Goal: Communication & Community: Answer question/provide support

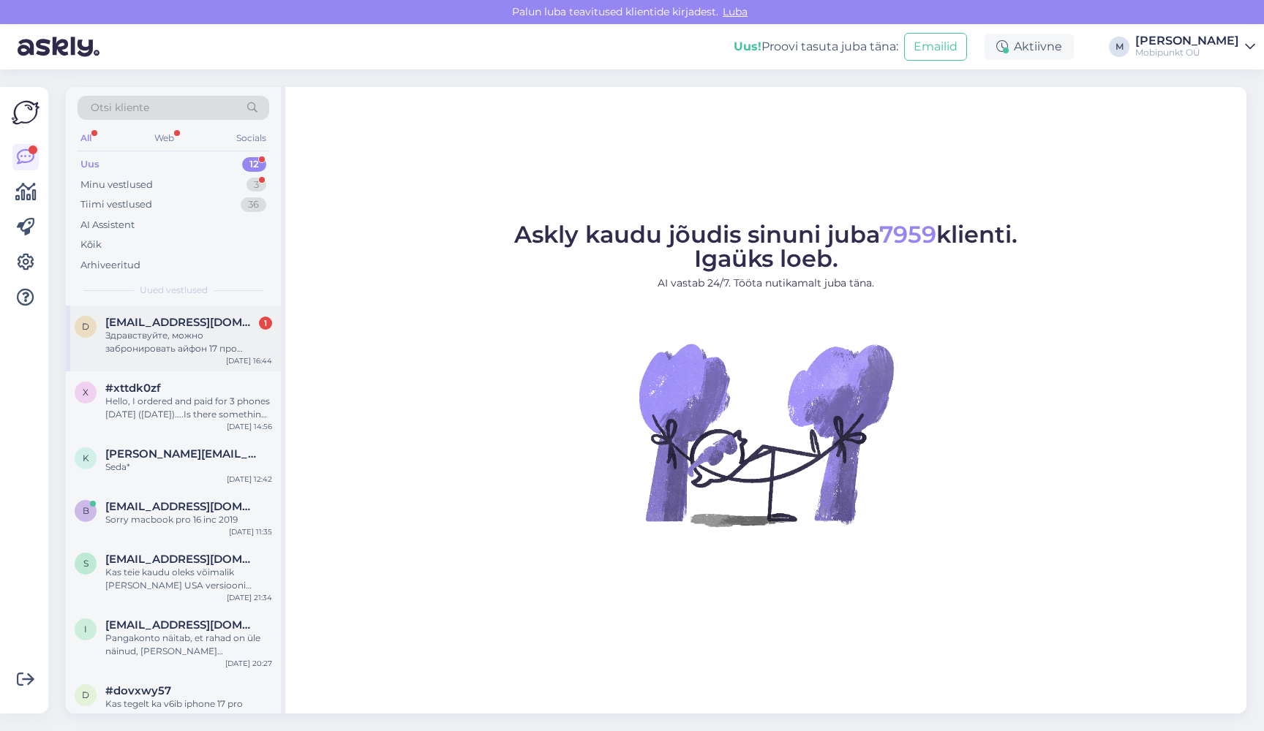
click at [184, 309] on div "d [EMAIL_ADDRESS][DOMAIN_NAME] 1 Здравствуйте, можно забронировать айфон 17 про…" at bounding box center [173, 339] width 215 height 66
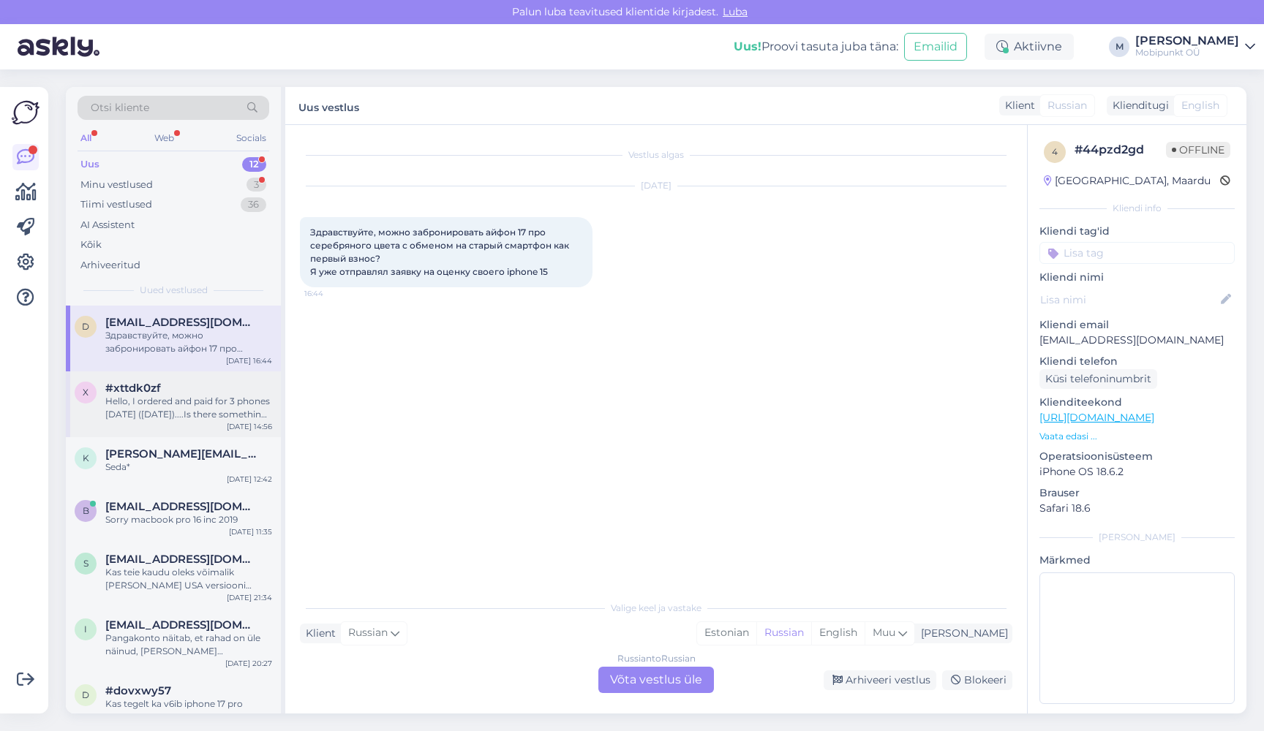
click at [183, 395] on div "Hello, I ordered and paid for 3 phones [DATE] ([DATE])....Is there something wr…" at bounding box center [188, 408] width 167 height 26
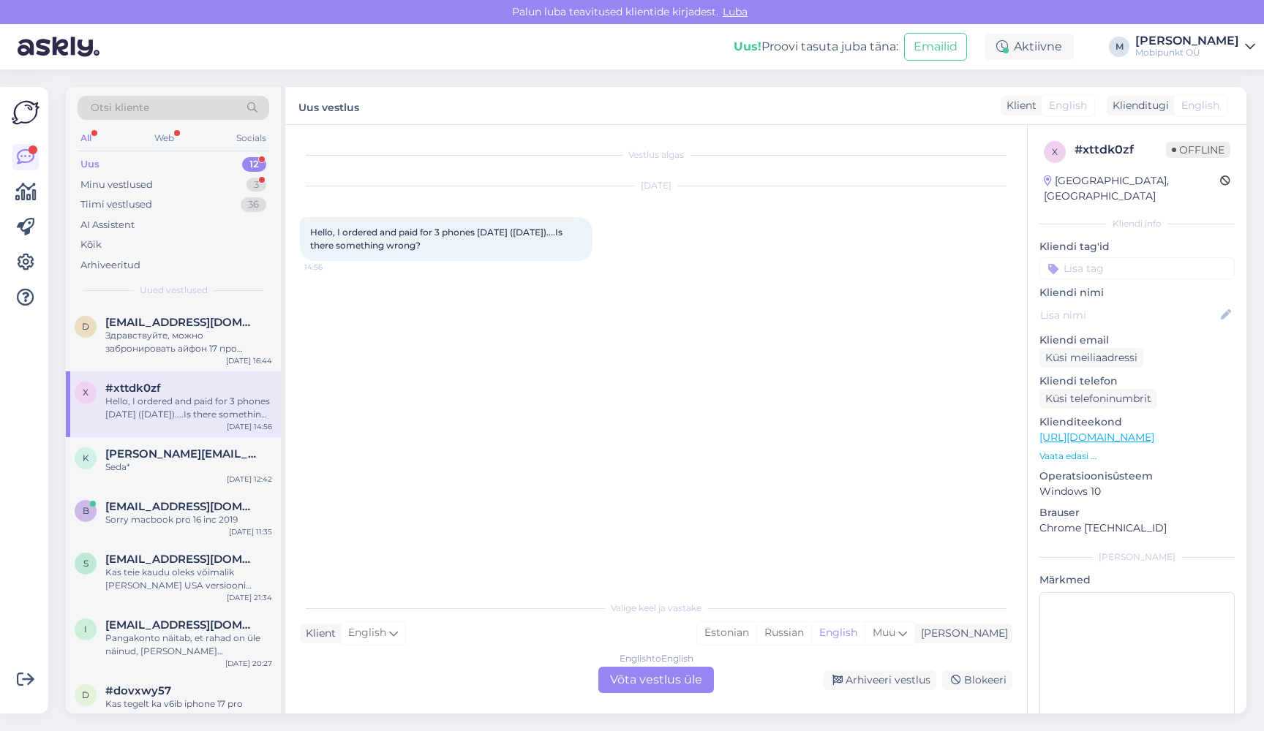
click at [654, 682] on div "English to English Võta vestlus üle" at bounding box center [656, 680] width 116 height 26
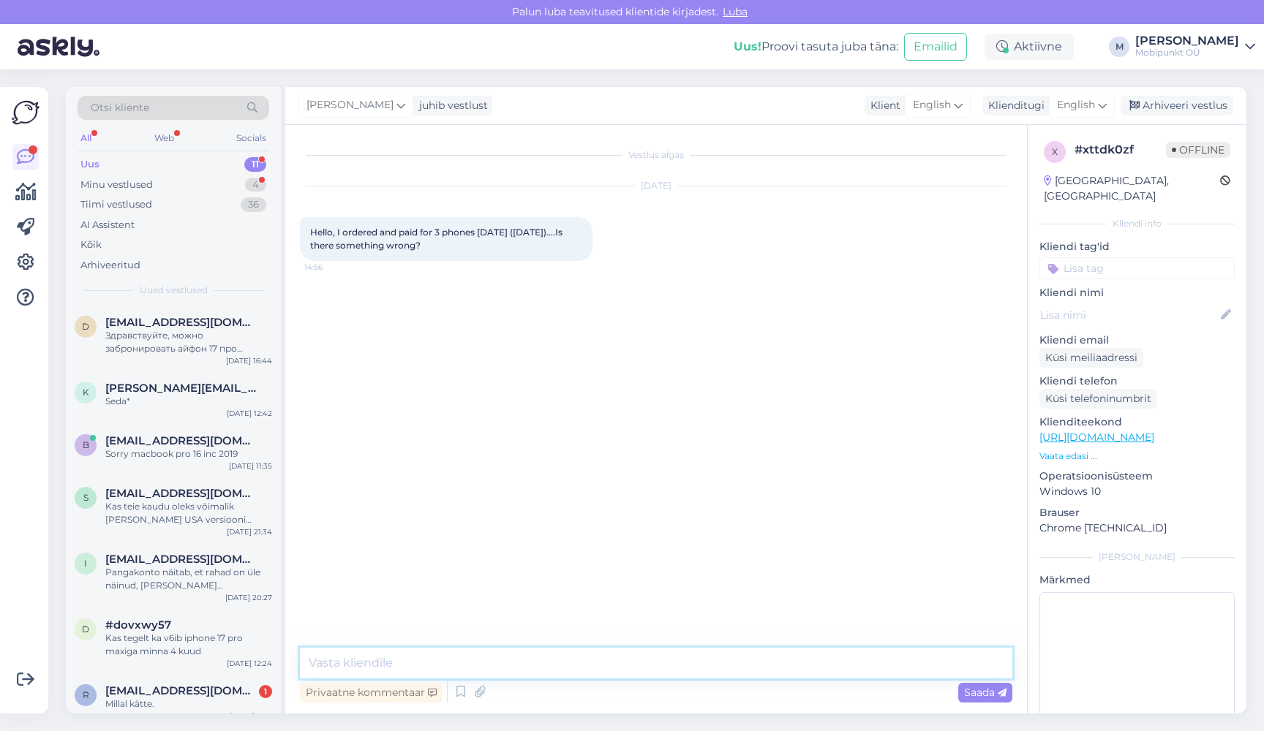
click at [540, 670] on textarea at bounding box center [656, 663] width 712 height 31
type textarea "Hello! We will put them [DATE] on the way."
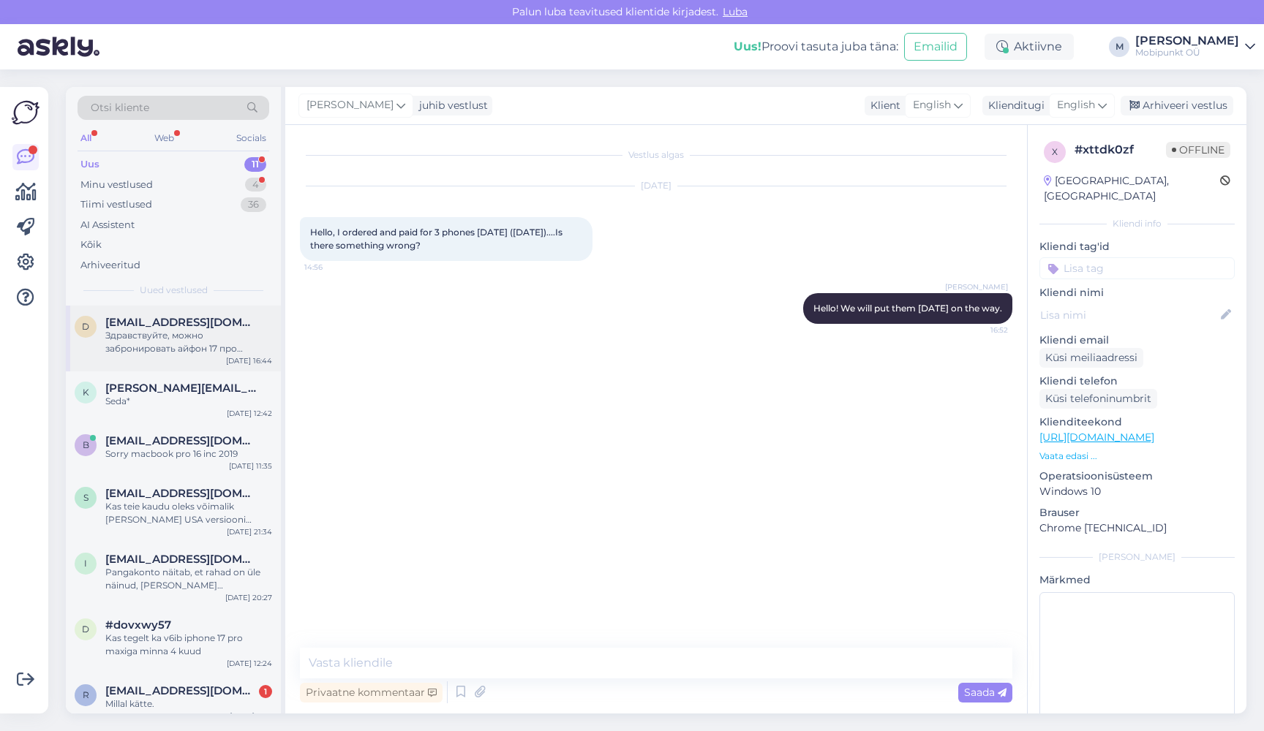
click at [163, 331] on div "Здравствуйте, можно забронировать айфон 17 про серебряного цвета с обменом на с…" at bounding box center [188, 342] width 167 height 26
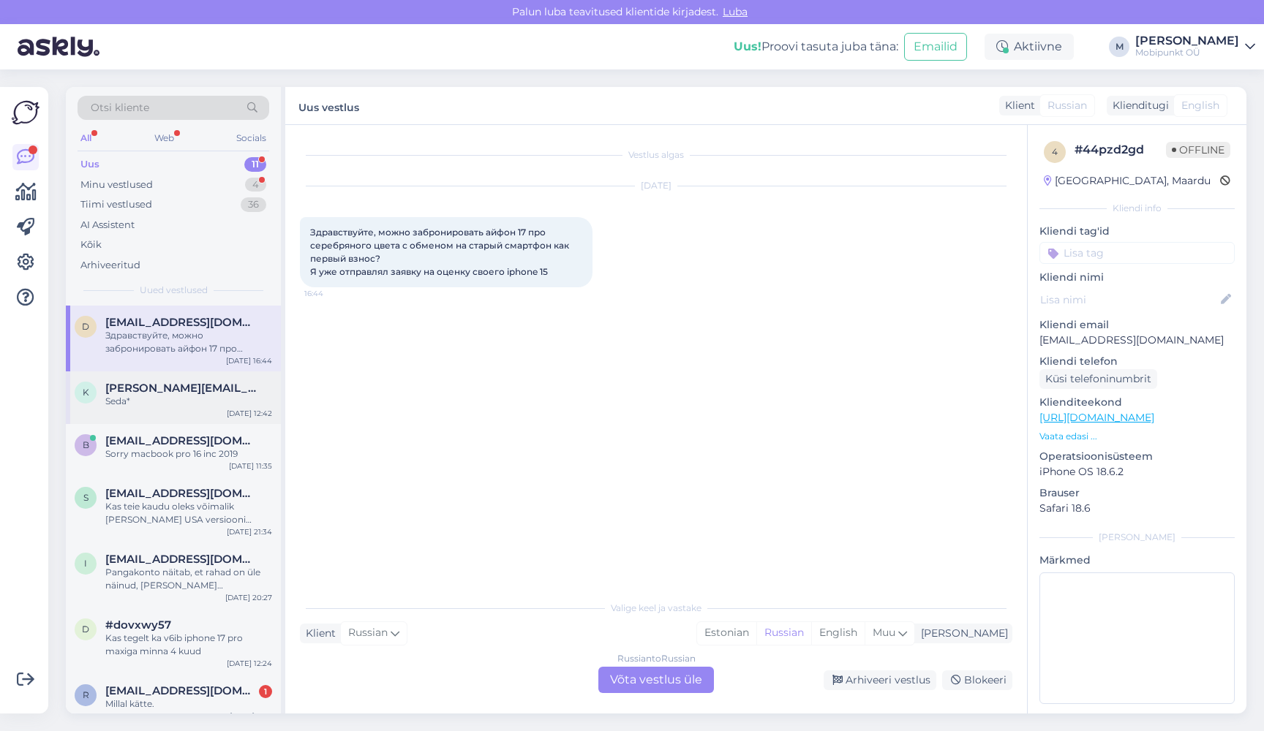
click at [167, 406] on div "k [PERSON_NAME][EMAIL_ADDRESS][PERSON_NAME][DOMAIN_NAME] Seda* [DATE] 12:42" at bounding box center [173, 398] width 215 height 53
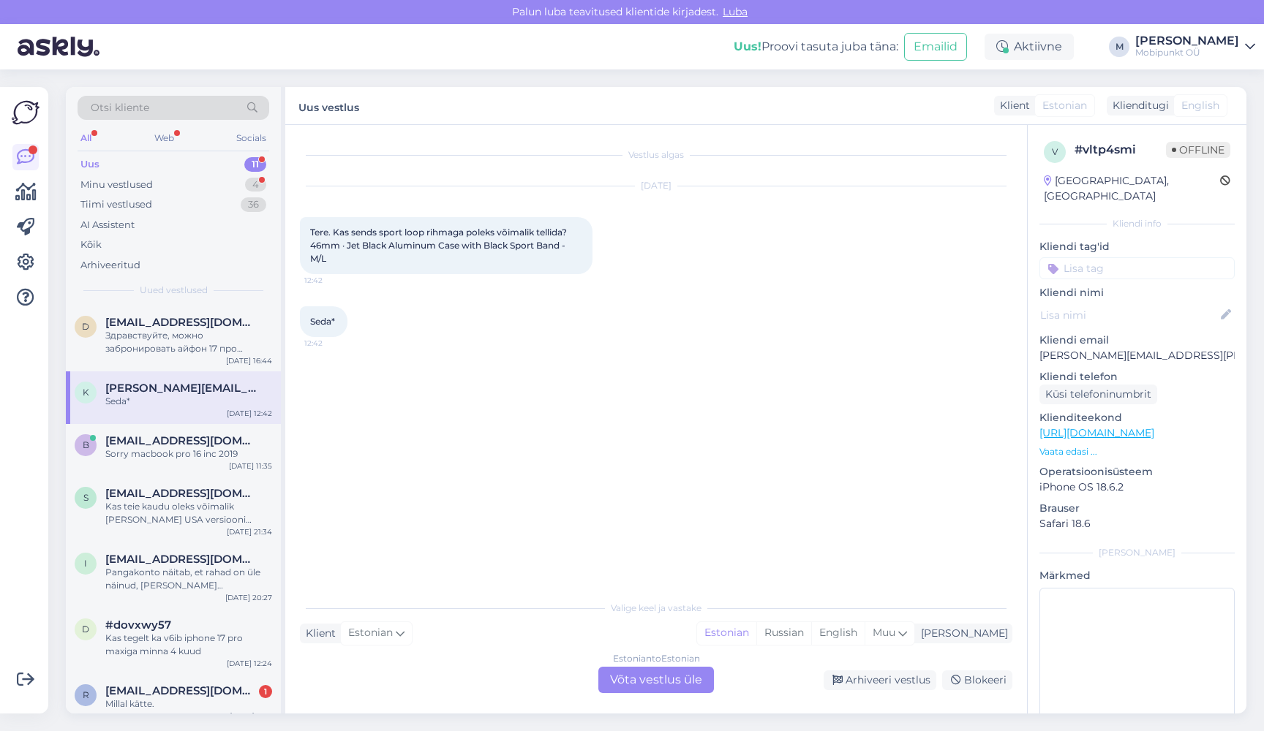
drag, startPoint x: 336, startPoint y: 257, endPoint x: 307, endPoint y: 249, distance: 29.4
click at [307, 249] on div "Tere. Kas sends sport loop rihmaga poleks võimalik tellida?46mm · Jet Black Alu…" at bounding box center [446, 245] width 293 height 57
click at [570, 353] on div "Vestlus algas [DATE] Tere. Kas sends sport loop rihmaga poleks võimalik tellida…" at bounding box center [663, 360] width 726 height 440
click at [660, 674] on div "Estonian to Estonian Võta vestlus üle" at bounding box center [656, 680] width 116 height 26
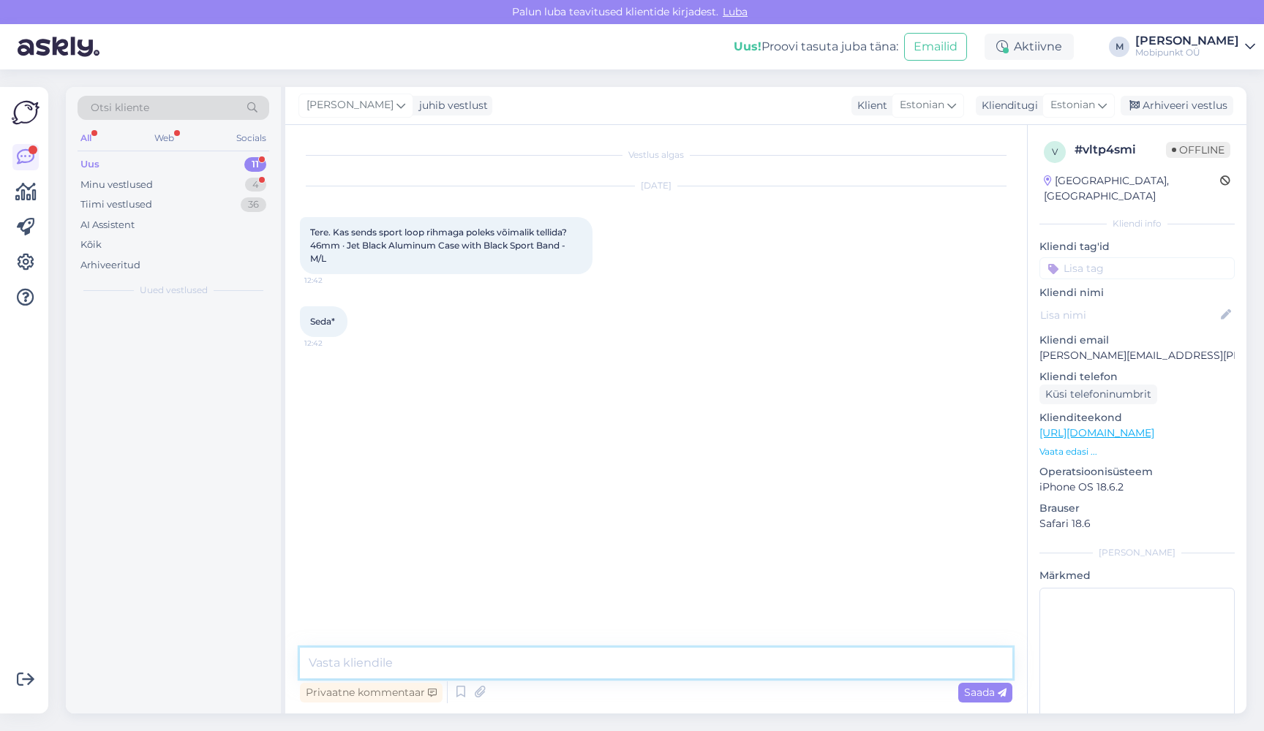
click at [548, 666] on textarea at bounding box center [656, 663] width 712 height 31
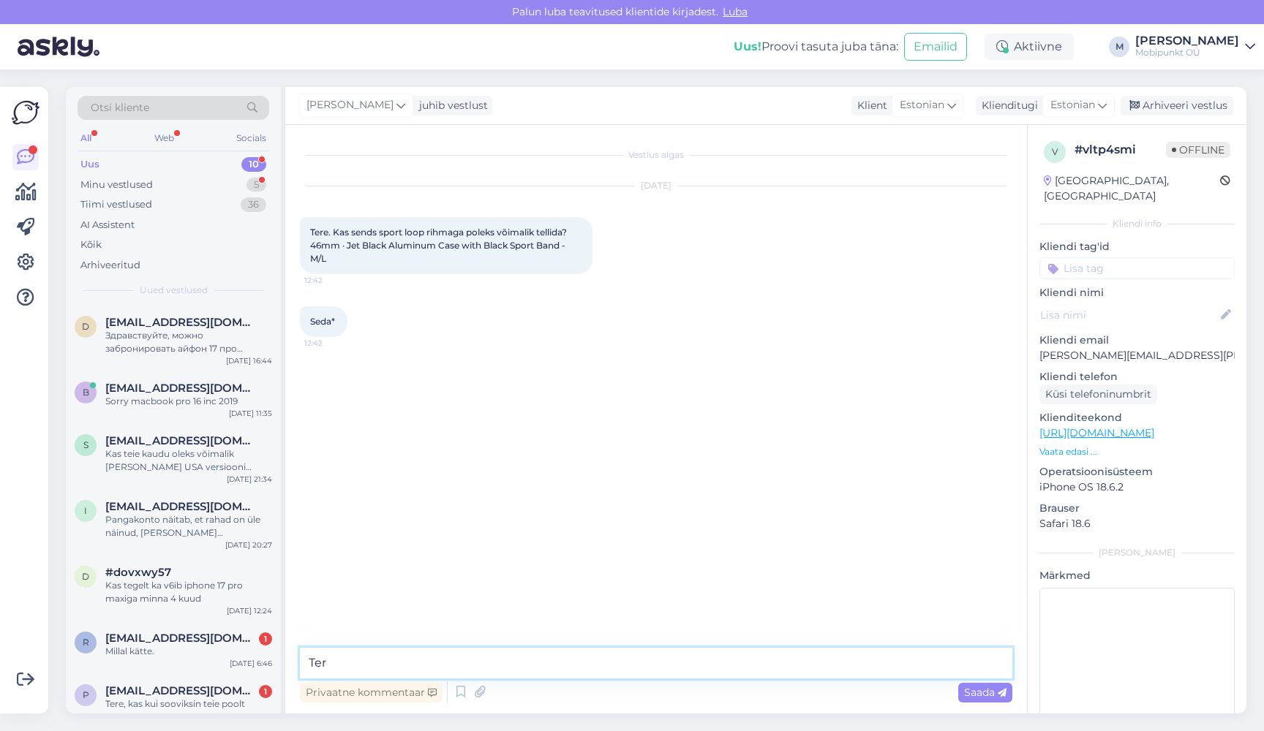
type textarea "Tere"
paste textarea "[URL][DOMAIN_NAME]"
type textarea "[URL][DOMAIN_NAME]"
type textarea "k"
type textarea "Kas mõtlete [PERSON_NAME]?"
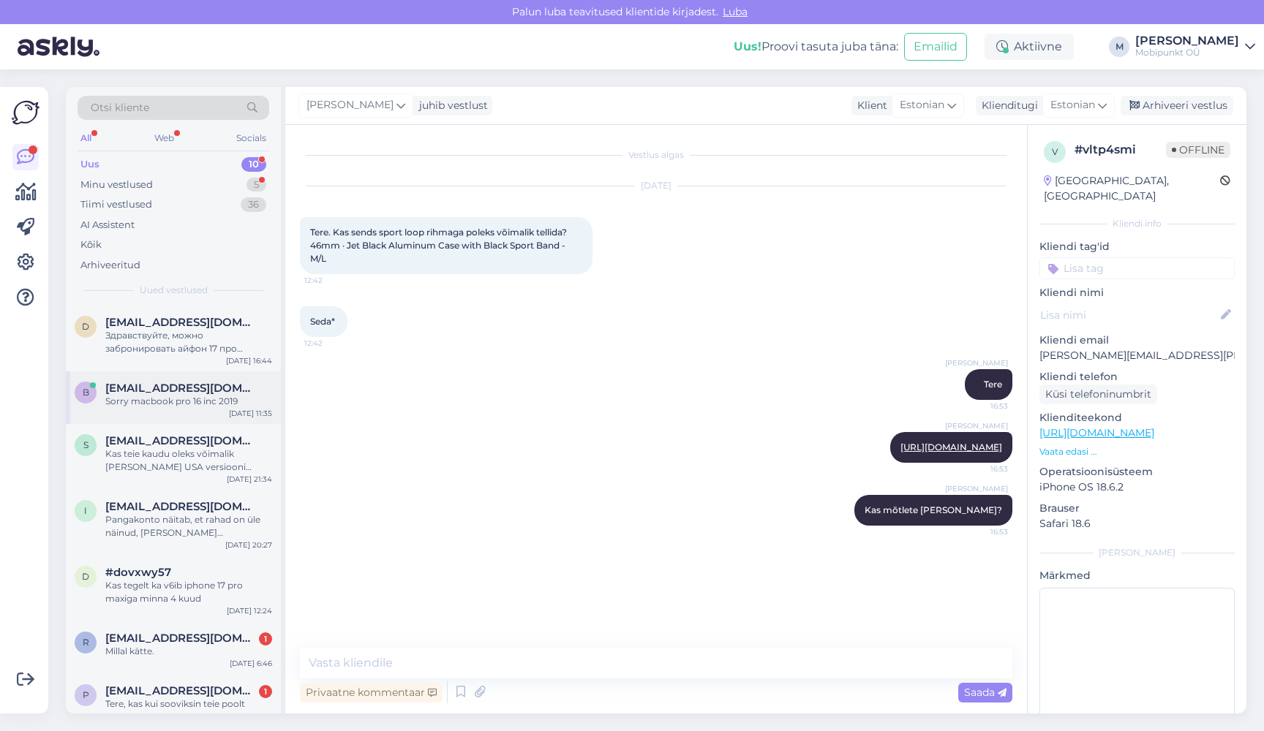
click at [169, 400] on div "Sorry macbook pro 16 inc 2019" at bounding box center [188, 401] width 167 height 13
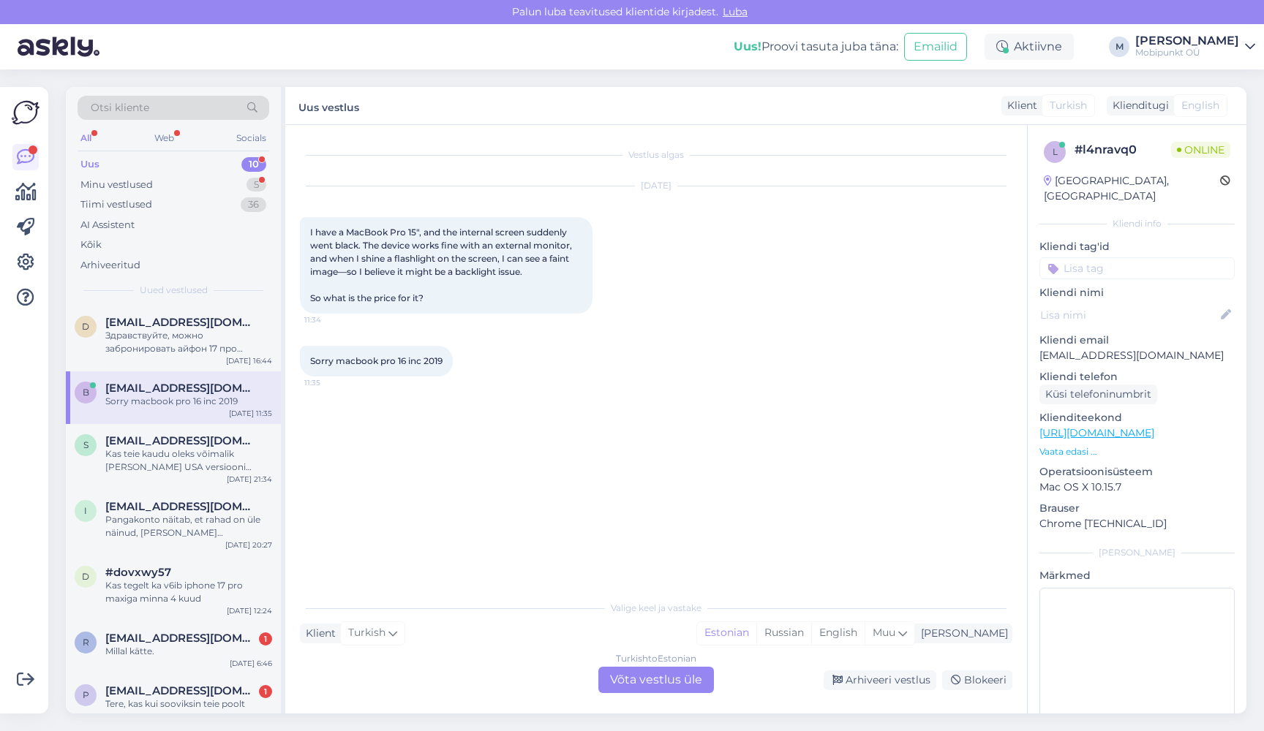
click at [671, 683] on div "Turkish to Estonian Võta vestlus üle" at bounding box center [656, 680] width 116 height 26
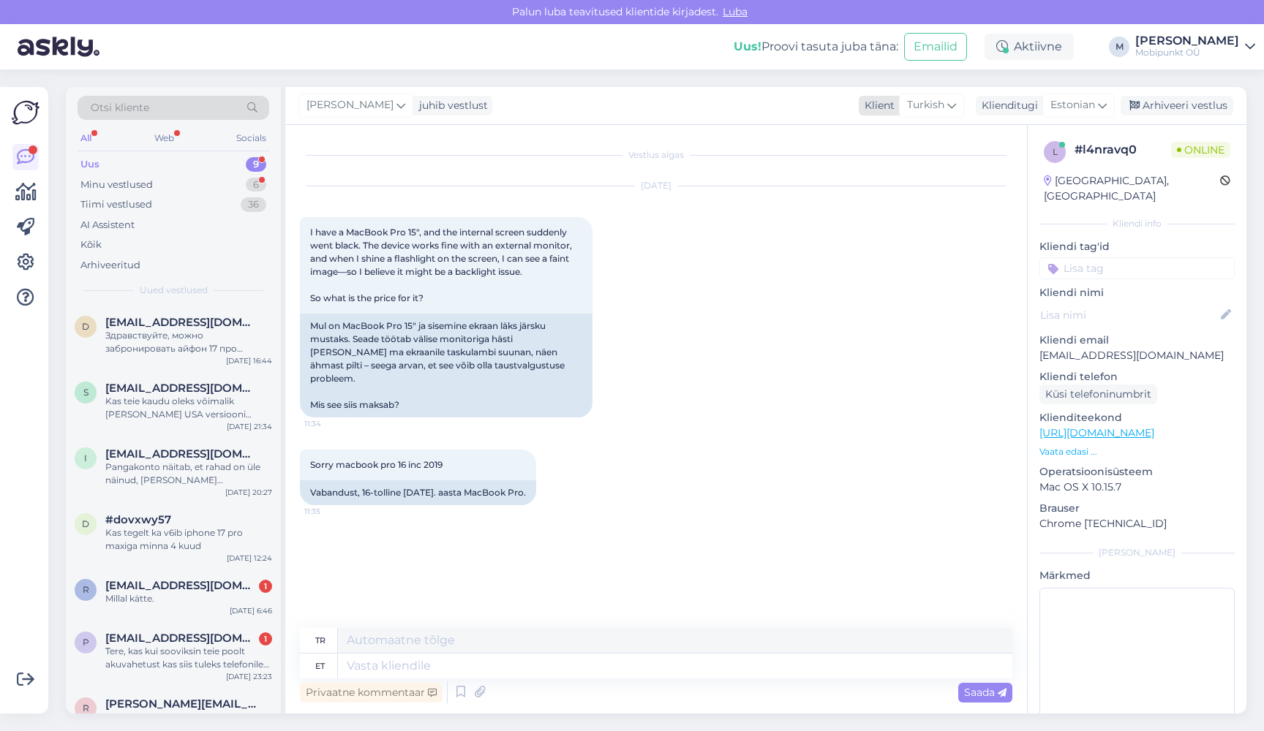
click at [955, 106] on icon at bounding box center [951, 105] width 9 height 16
click at [934, 106] on span "Turkish" at bounding box center [925, 105] width 37 height 16
click at [1044, 106] on div "Estonian" at bounding box center [1078, 105] width 72 height 23
type input "en"
click at [1014, 163] on link "English" at bounding box center [1045, 170] width 161 height 23
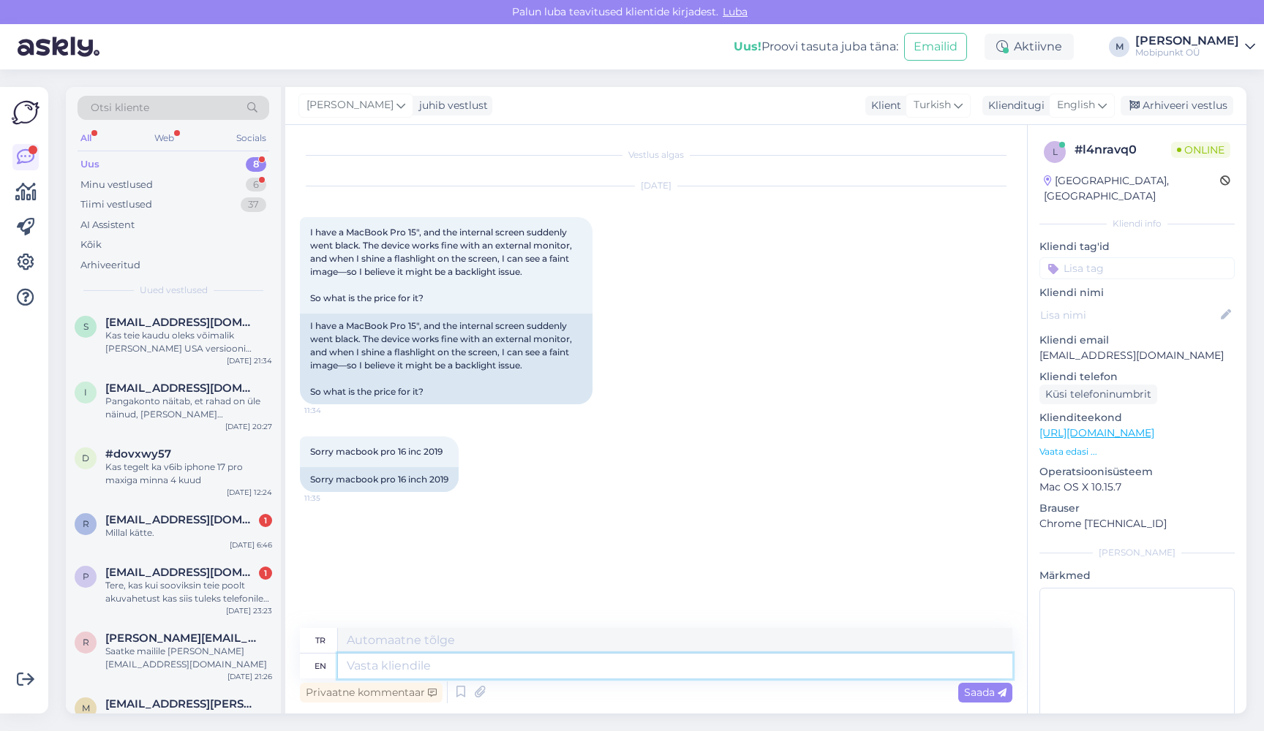
click at [369, 678] on textarea at bounding box center [675, 666] width 674 height 25
click at [951, 105] on span "Turkish" at bounding box center [932, 105] width 37 height 16
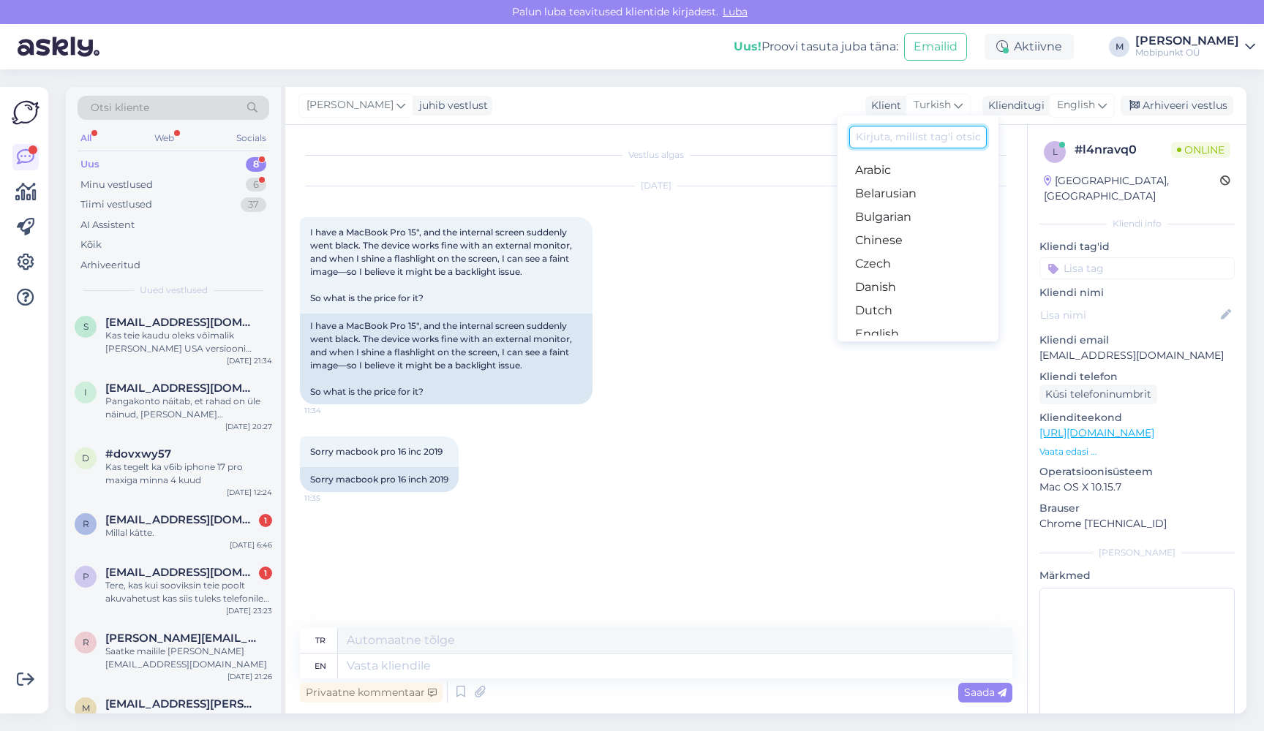
click at [886, 138] on input at bounding box center [918, 137] width 138 height 23
type input "eng"
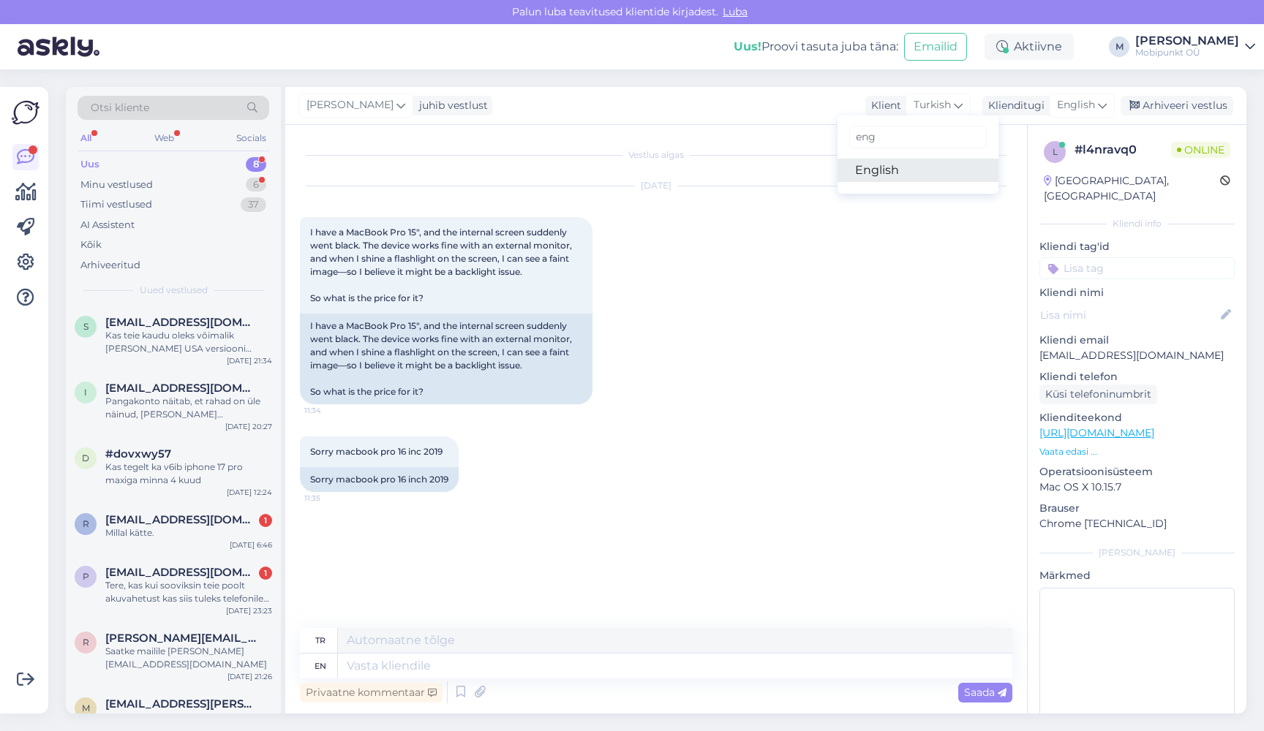
click at [878, 169] on link "English" at bounding box center [917, 170] width 161 height 23
click at [428, 660] on textarea at bounding box center [656, 663] width 712 height 31
type textarea "Hello"
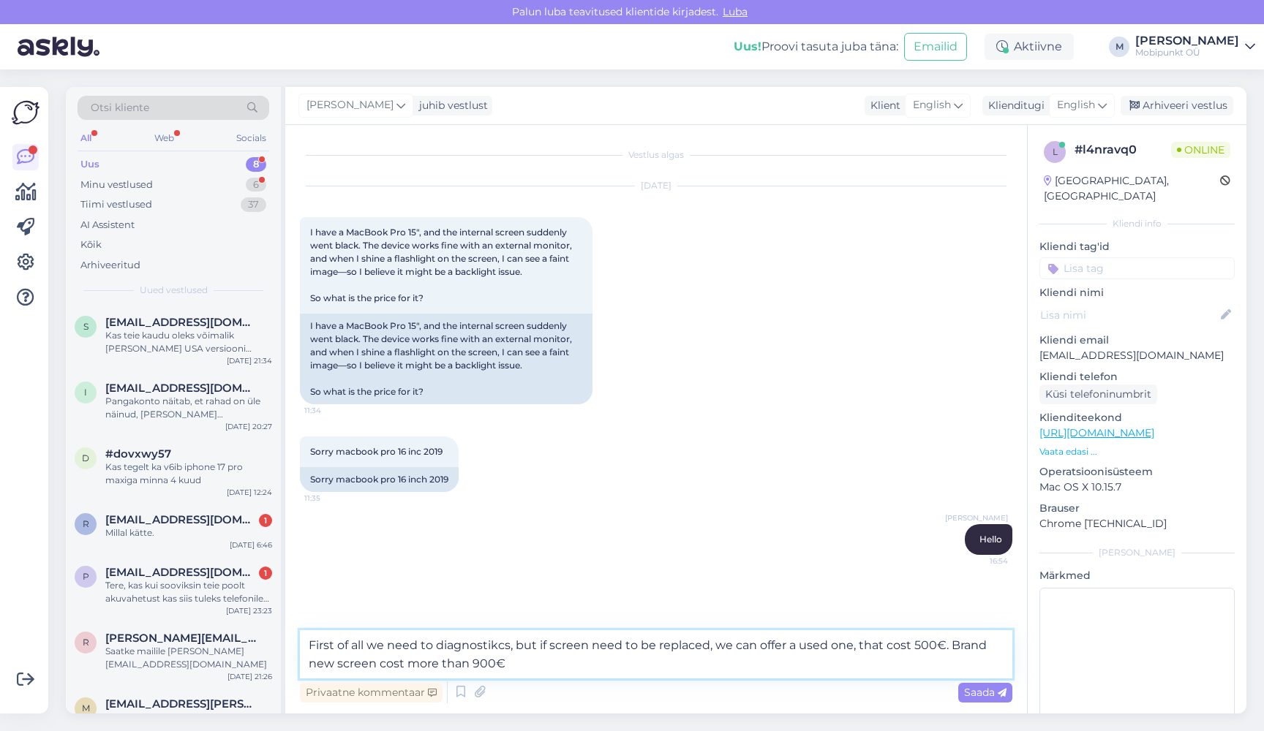
type textarea "First of all we need to diagnostikcs, but if screen need to be replaced, we can…"
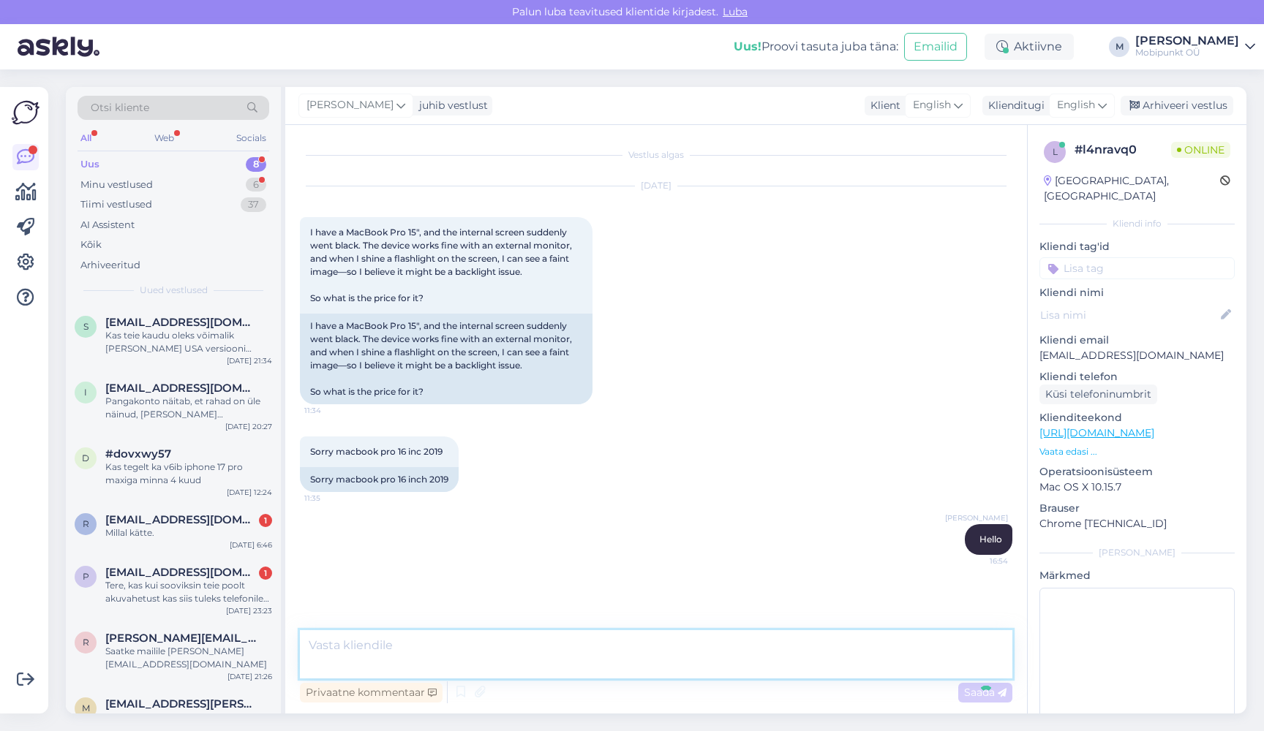
scroll to position [26, 0]
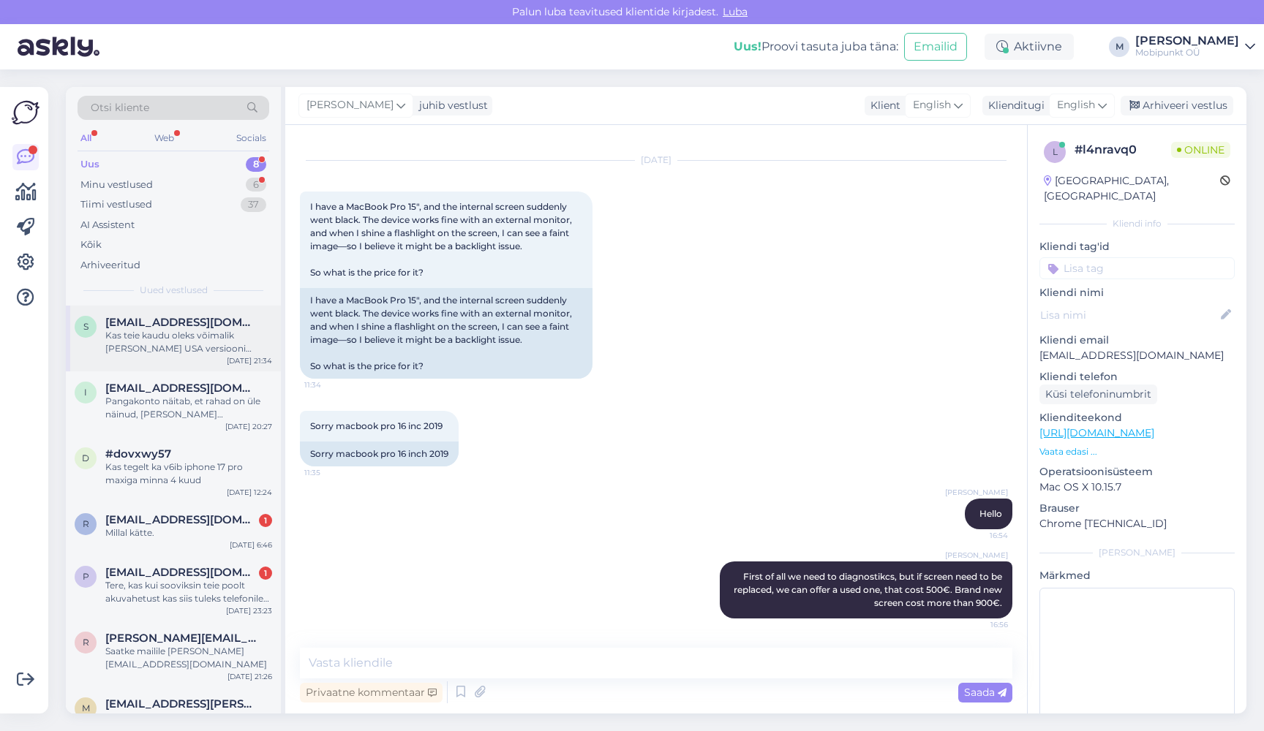
click at [211, 354] on div "s [EMAIL_ADDRESS][DOMAIN_NAME] Kas teie kaudu oleks võimalik [PERSON_NAME] USA …" at bounding box center [173, 339] width 215 height 66
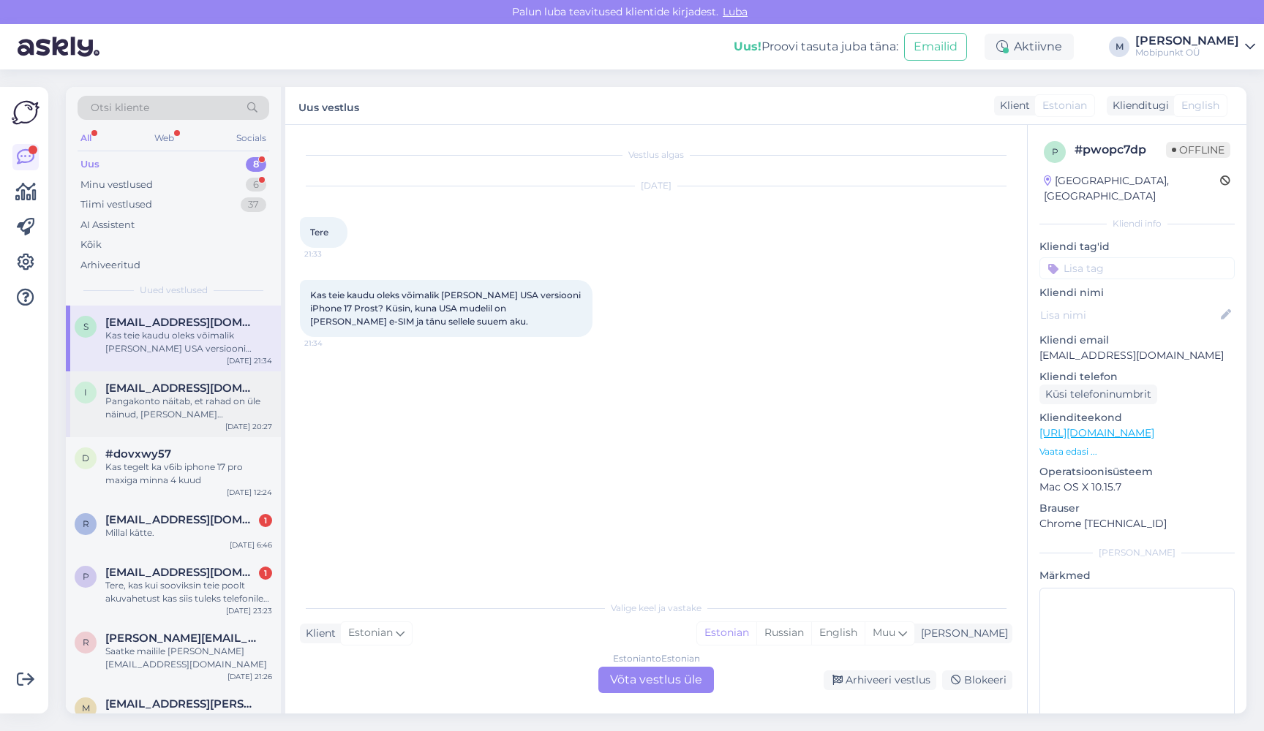
click at [183, 424] on div "i [EMAIL_ADDRESS][DOMAIN_NAME] Pangakonto näitab, et rahad on üle näinud, [PERS…" at bounding box center [173, 405] width 215 height 66
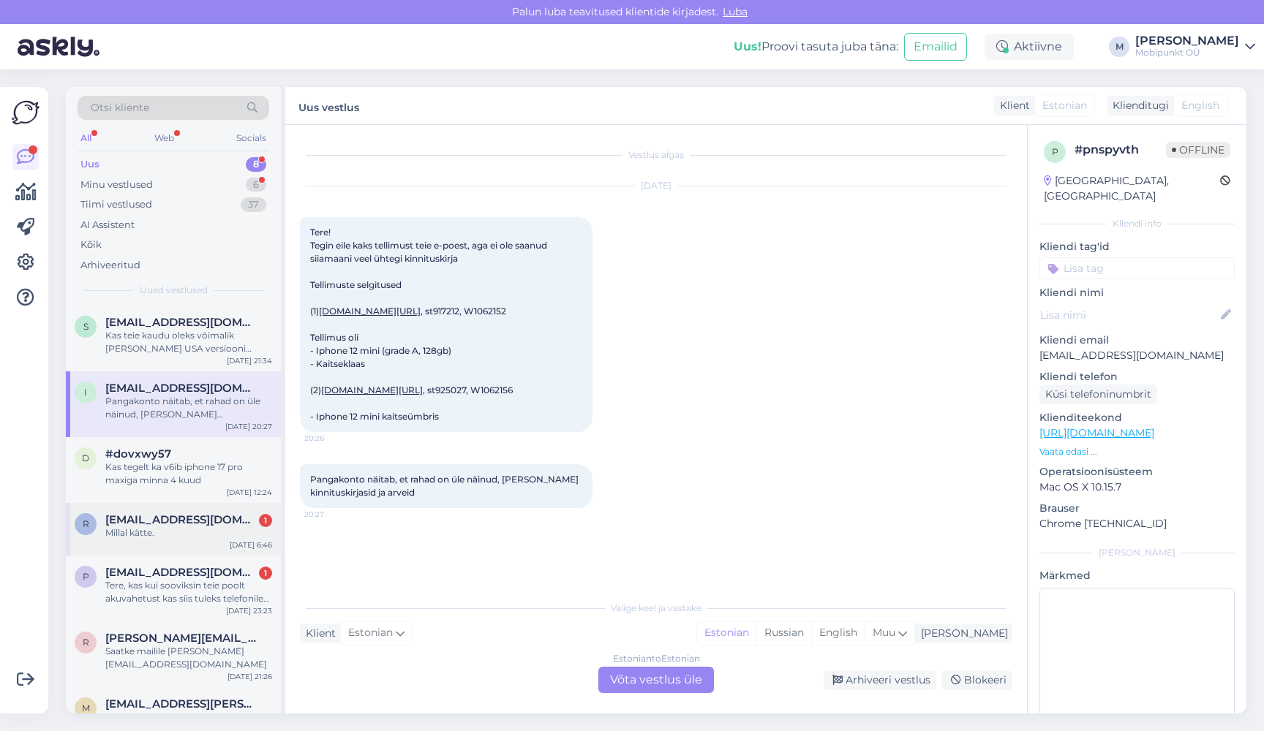
click at [180, 541] on div "R [EMAIL_ADDRESS][DOMAIN_NAME] 1 Millal kätte. [DATE] 6:46" at bounding box center [173, 529] width 215 height 53
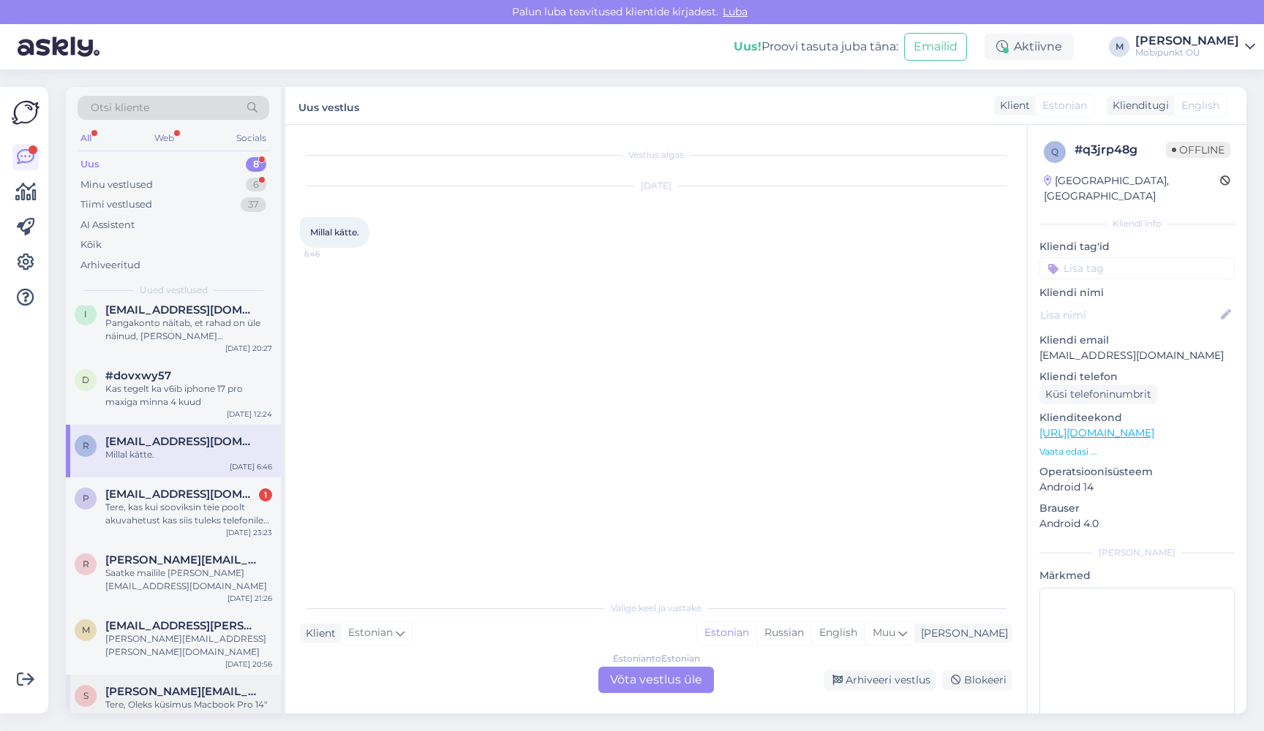
scroll to position [77, 0]
click at [170, 700] on div "Tere, Oleks küsimus Macbook Pro 14" M4 pro protsessoril. Kas teil oleks võimali…" at bounding box center [188, 713] width 167 height 26
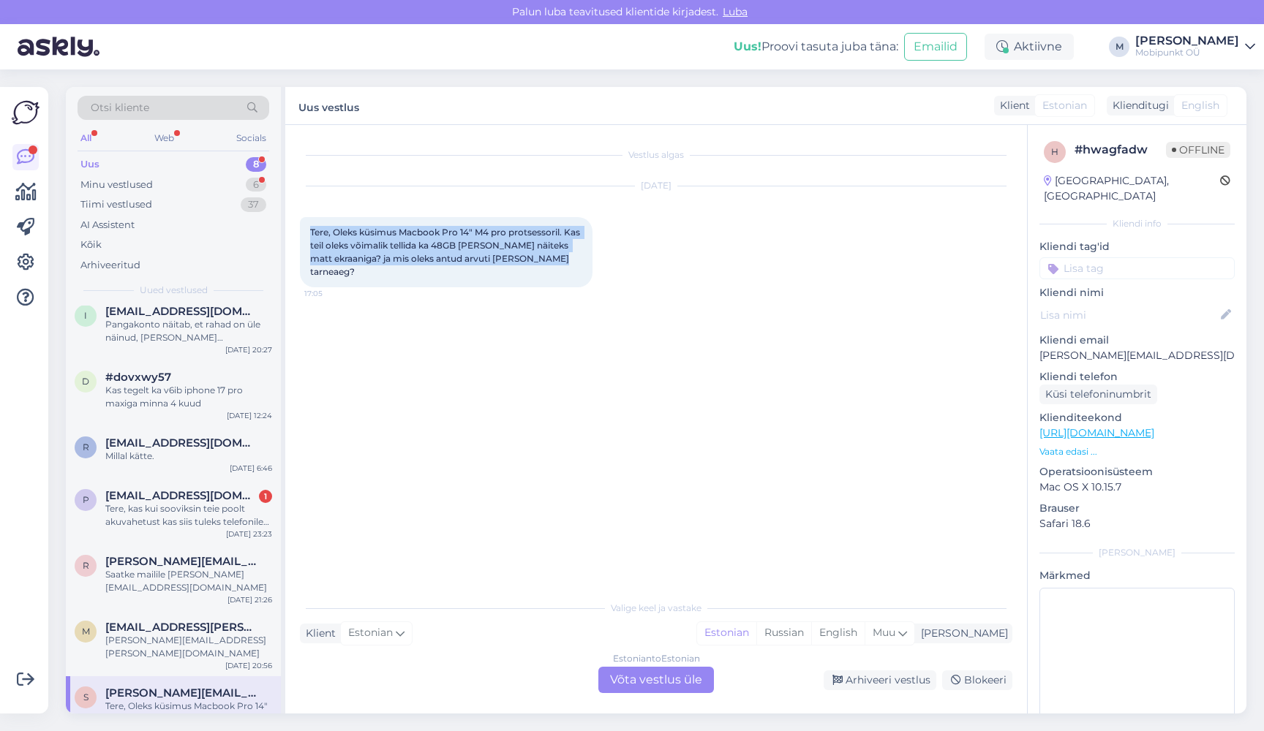
drag, startPoint x: 562, startPoint y: 257, endPoint x: 306, endPoint y: 234, distance: 257.0
click at [306, 234] on div "Tere, Oleks küsimus Macbook Pro 14" M4 pro protsessoril. Kas teil oleks võimali…" at bounding box center [446, 252] width 293 height 70
copy span "Tere, Oleks küsimus Macbook Pro 14" M4 pro protsessoril. Kas teil oleks võimali…"
click at [174, 189] on div "Minu vestlused 6" at bounding box center [174, 185] width 192 height 20
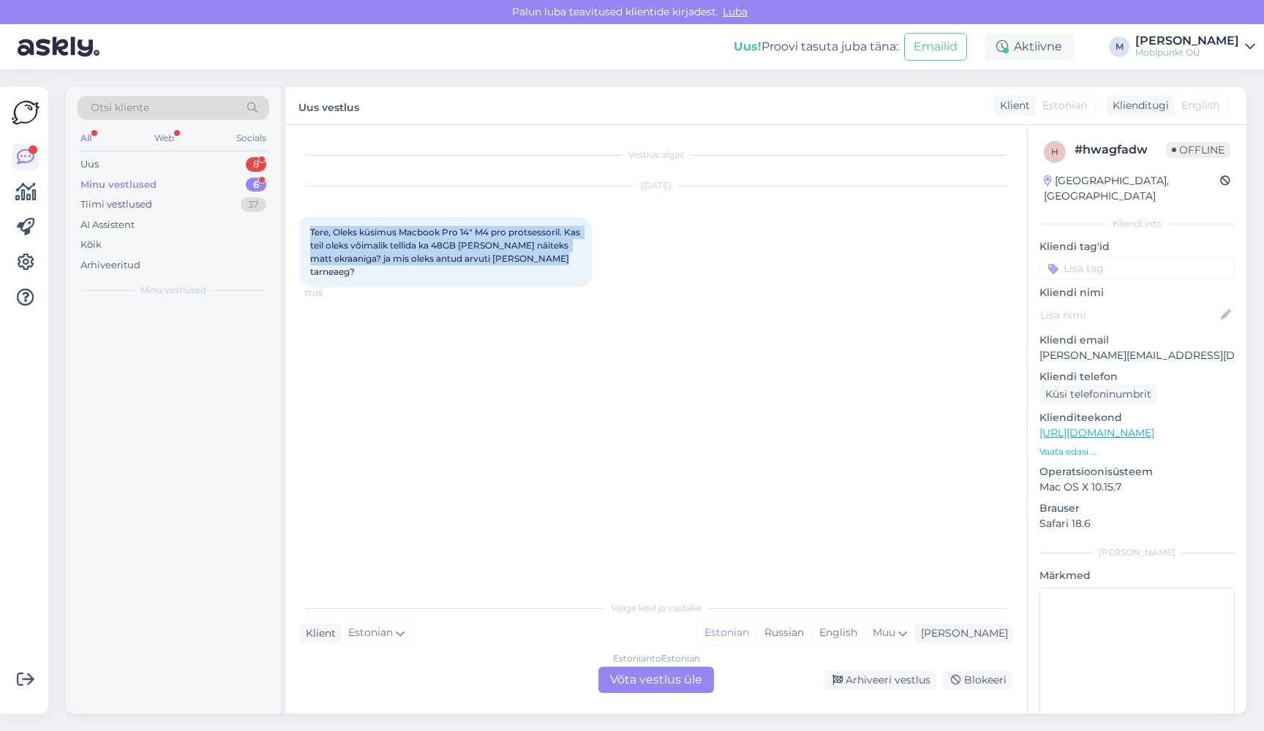
scroll to position [0, 0]
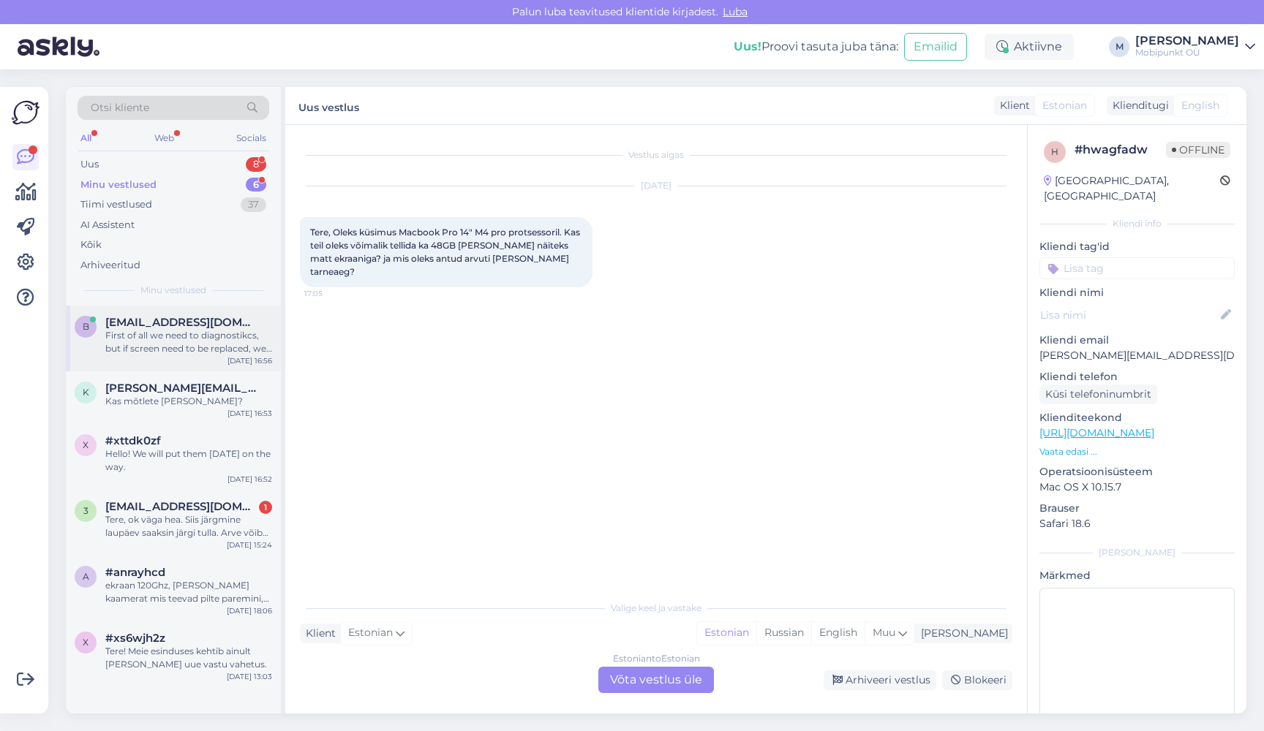
click at [162, 333] on div "First of all we need to diagnostikcs, but if screen need to be replaced, we can…" at bounding box center [188, 342] width 167 height 26
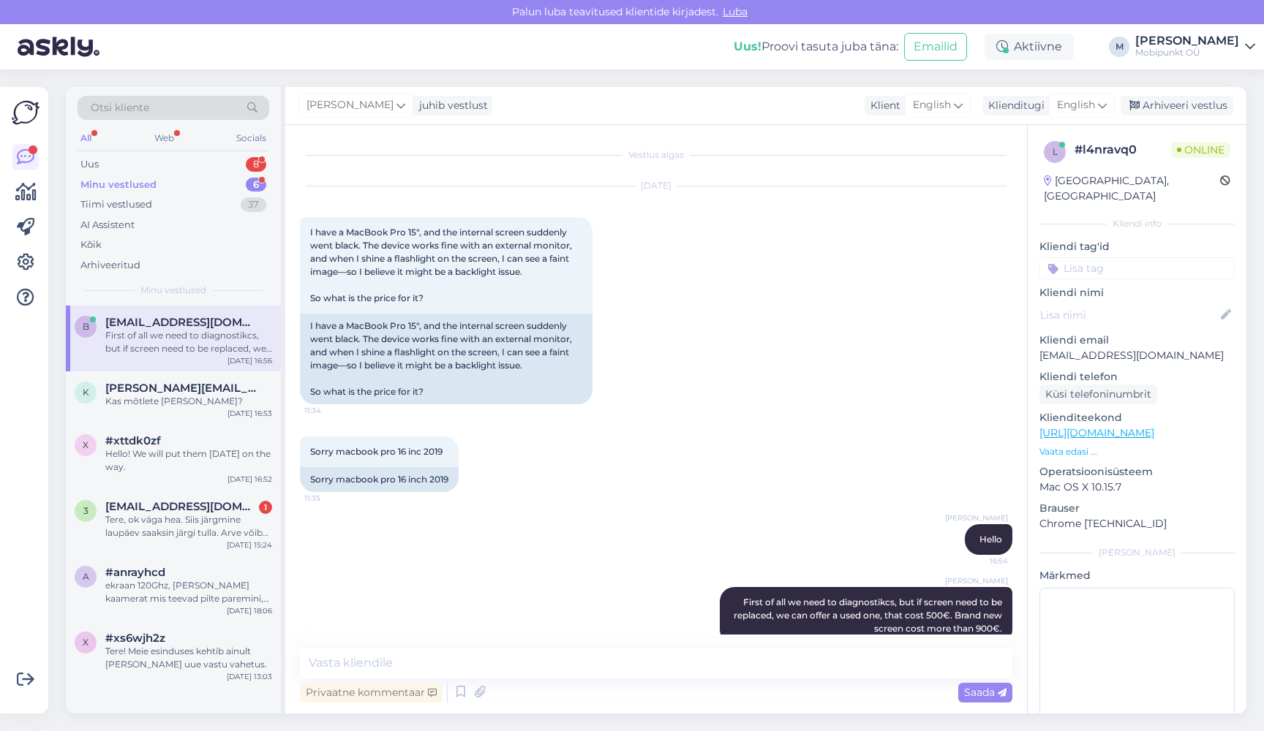
scroll to position [26, 0]
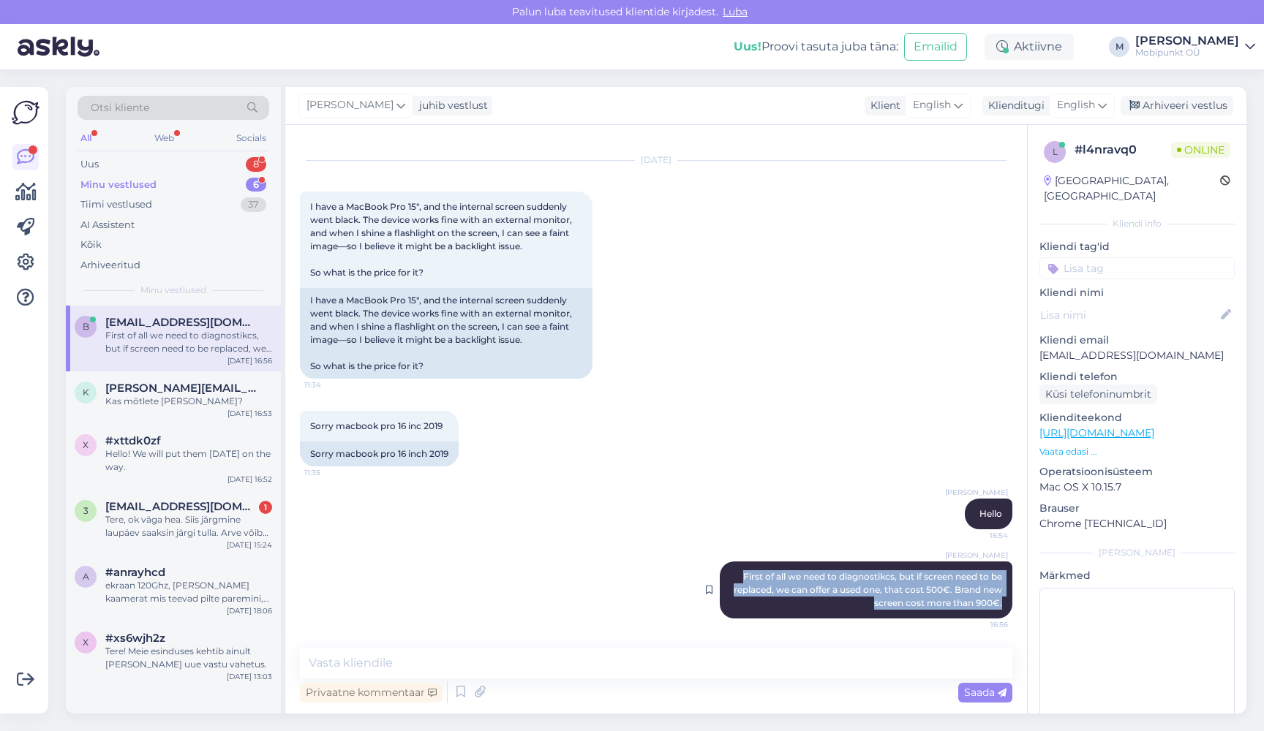
drag, startPoint x: 996, startPoint y: 605, endPoint x: 721, endPoint y: 572, distance: 277.0
click at [721, 572] on div "[PERSON_NAME] First of all we need to diagnostikcs, but if screen need to be re…" at bounding box center [866, 590] width 293 height 57
copy span "First of all we need to diagnostikcs, but if screen need to be replaced, we can…"
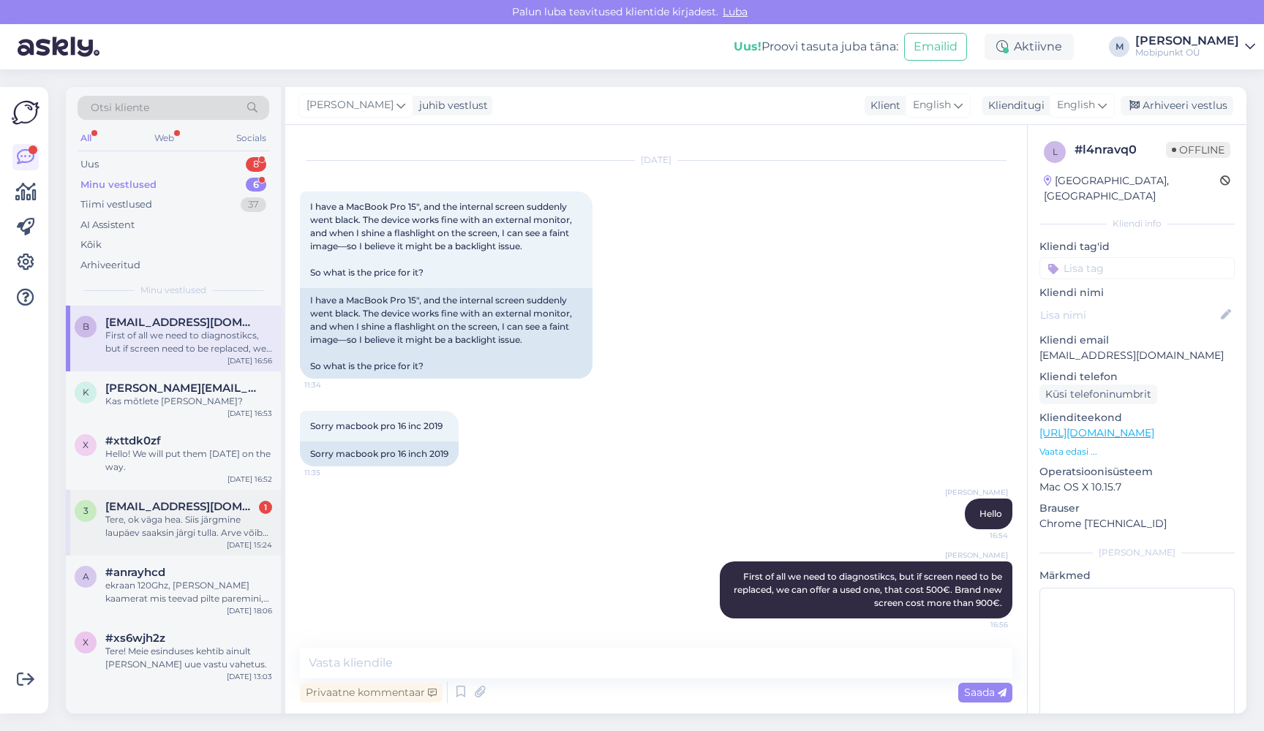
click at [176, 534] on div "Tere, ok väga hea. Siis järgmine laupäev saaksin järgi tulla. Arve võib saata e…" at bounding box center [188, 526] width 167 height 26
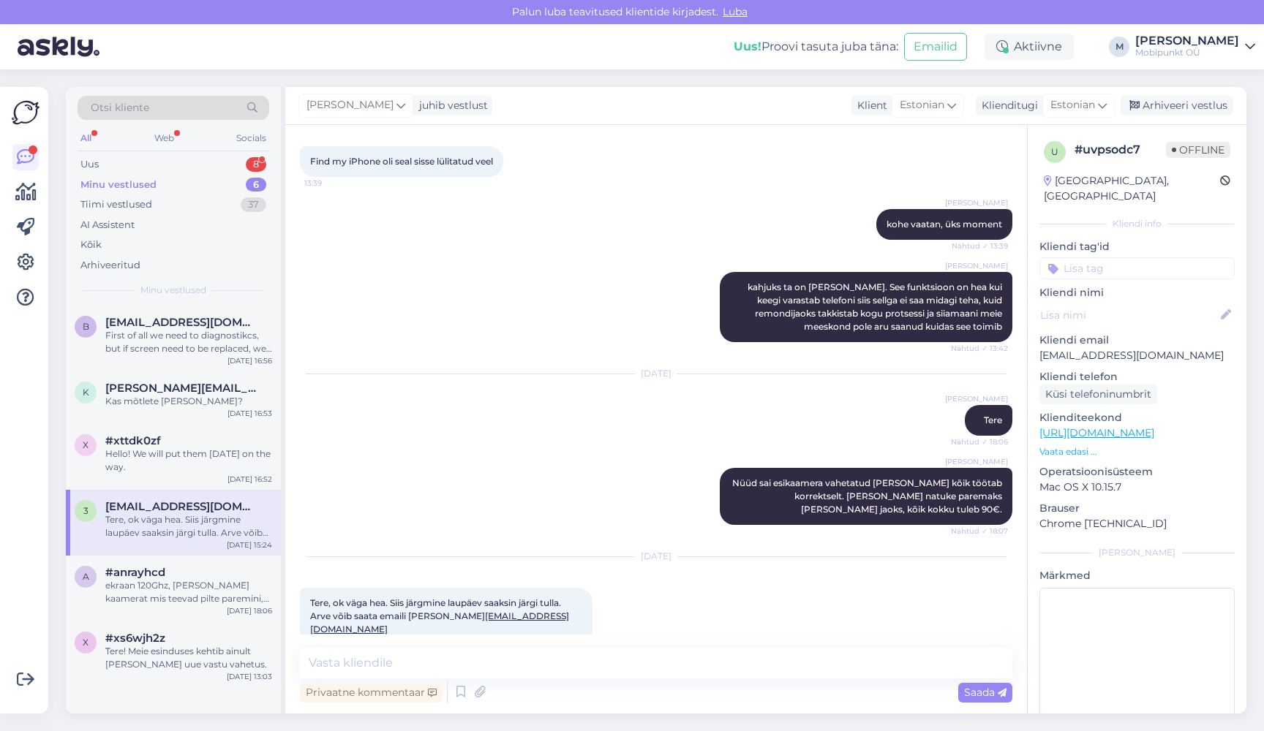
scroll to position [2242, 0]
click at [434, 662] on textarea at bounding box center [656, 663] width 712 height 31
type textarea "k"
type textarea "Kas arve läheb firmale siis?"
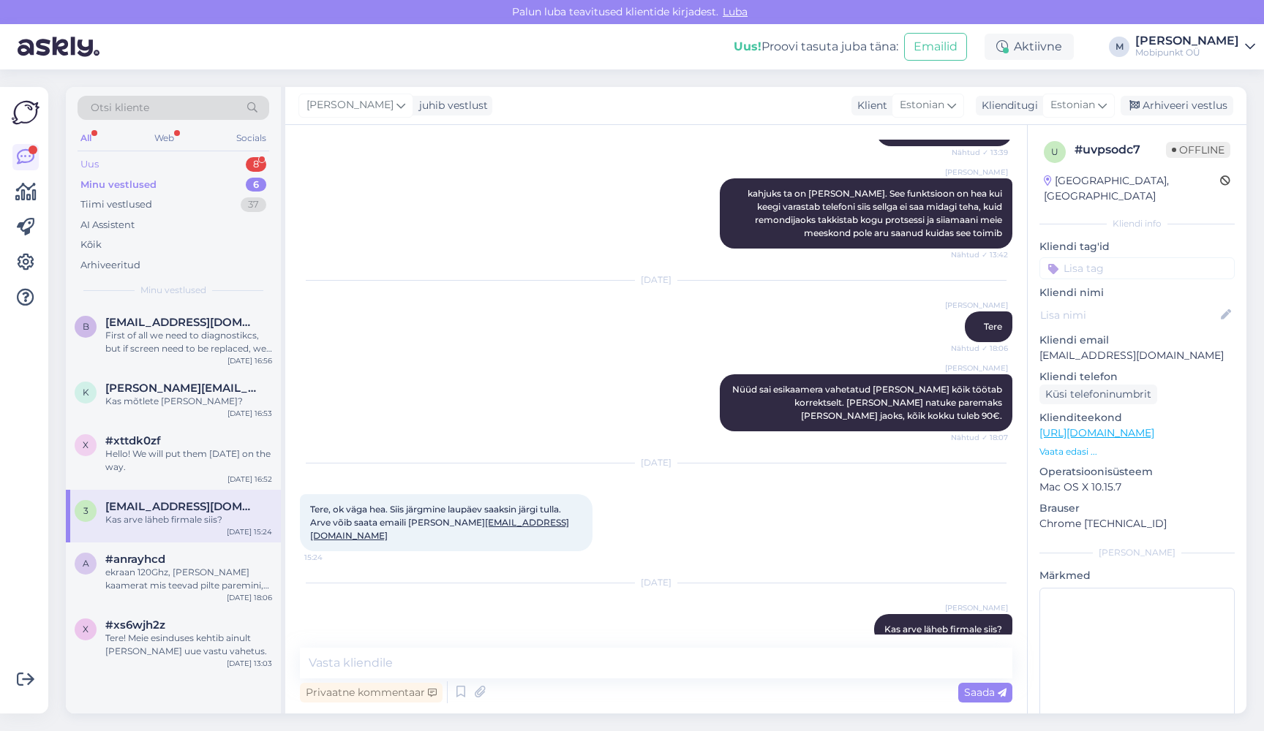
click at [170, 167] on div "Uus 8" at bounding box center [174, 164] width 192 height 20
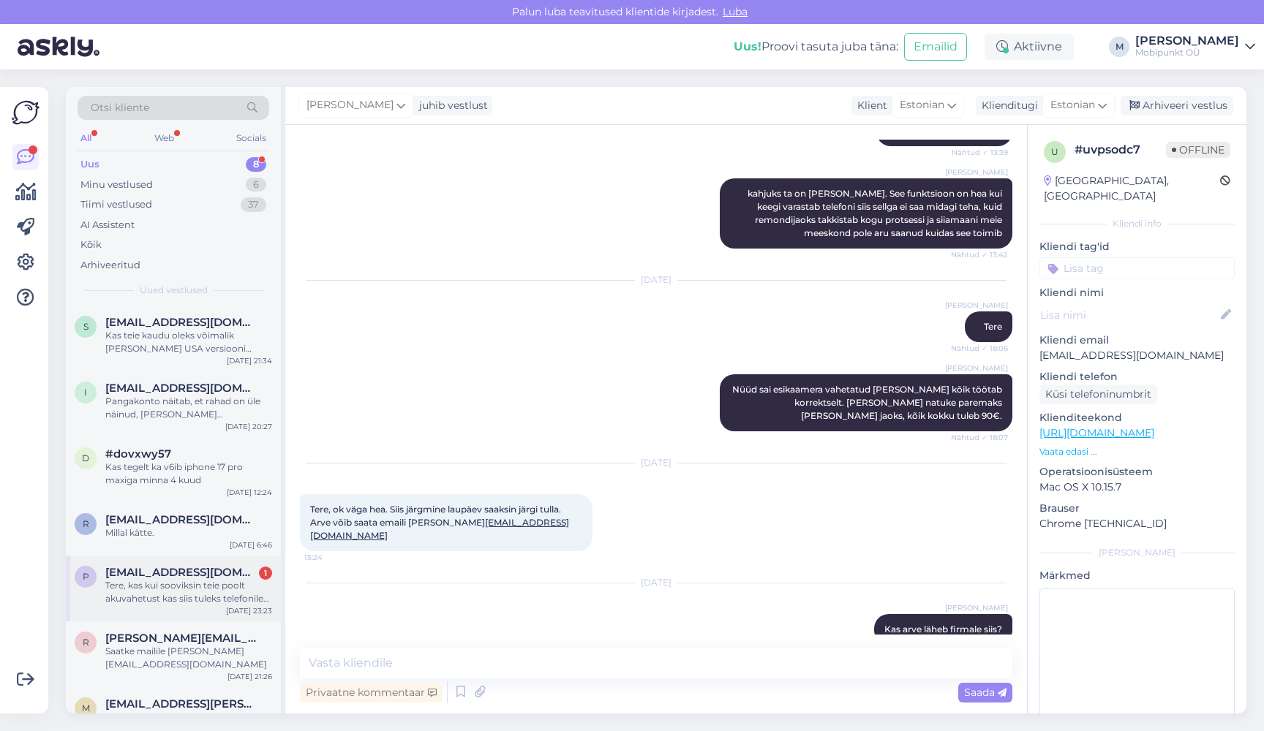
click at [181, 592] on div "Tere, kas kui sooviksin teie poolt akuvahetust kas siis tuleks telefonile origi…" at bounding box center [188, 592] width 167 height 26
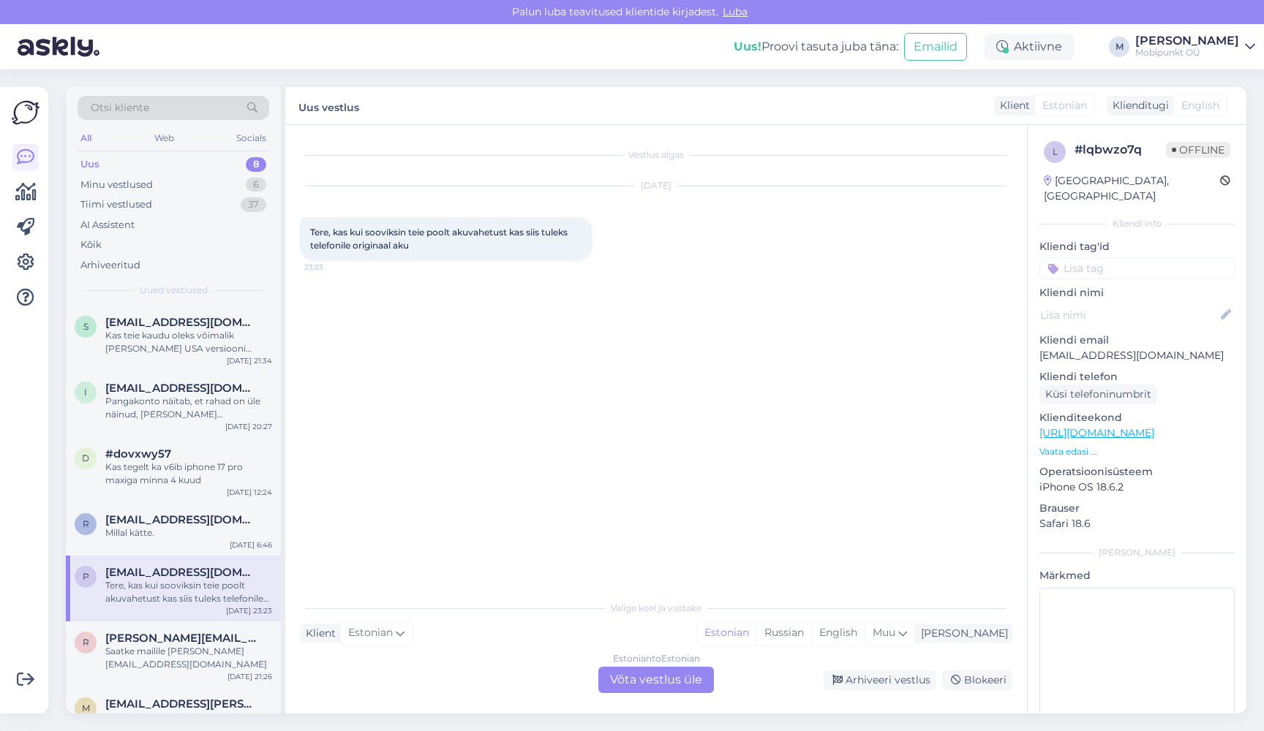
scroll to position [0, 0]
click at [146, 336] on div "Kas teie kaudu oleks võimalik [PERSON_NAME] USA versiooni iPhone 17 Prost? Küsi…" at bounding box center [188, 342] width 167 height 26
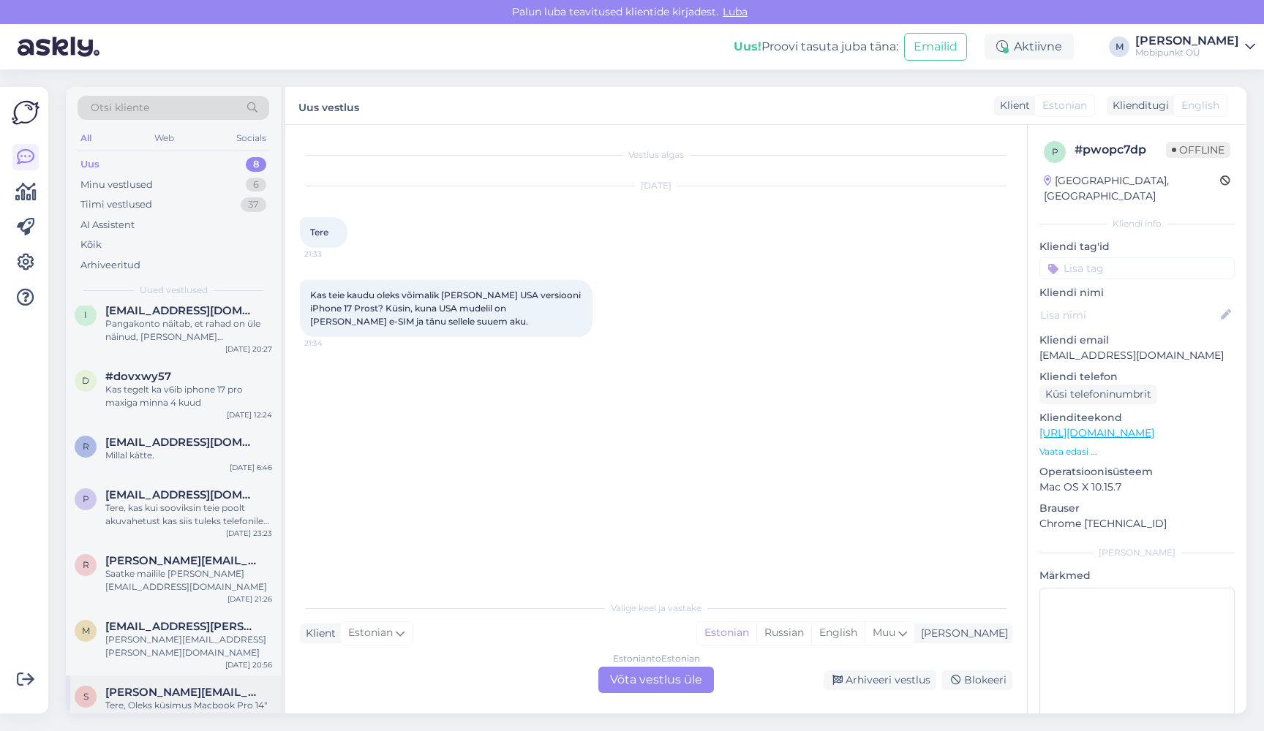
scroll to position [77, 0]
click at [154, 700] on div "Tere, Oleks küsimus Macbook Pro 14" M4 pro protsessoril. Kas teil oleks võimali…" at bounding box center [188, 713] width 167 height 26
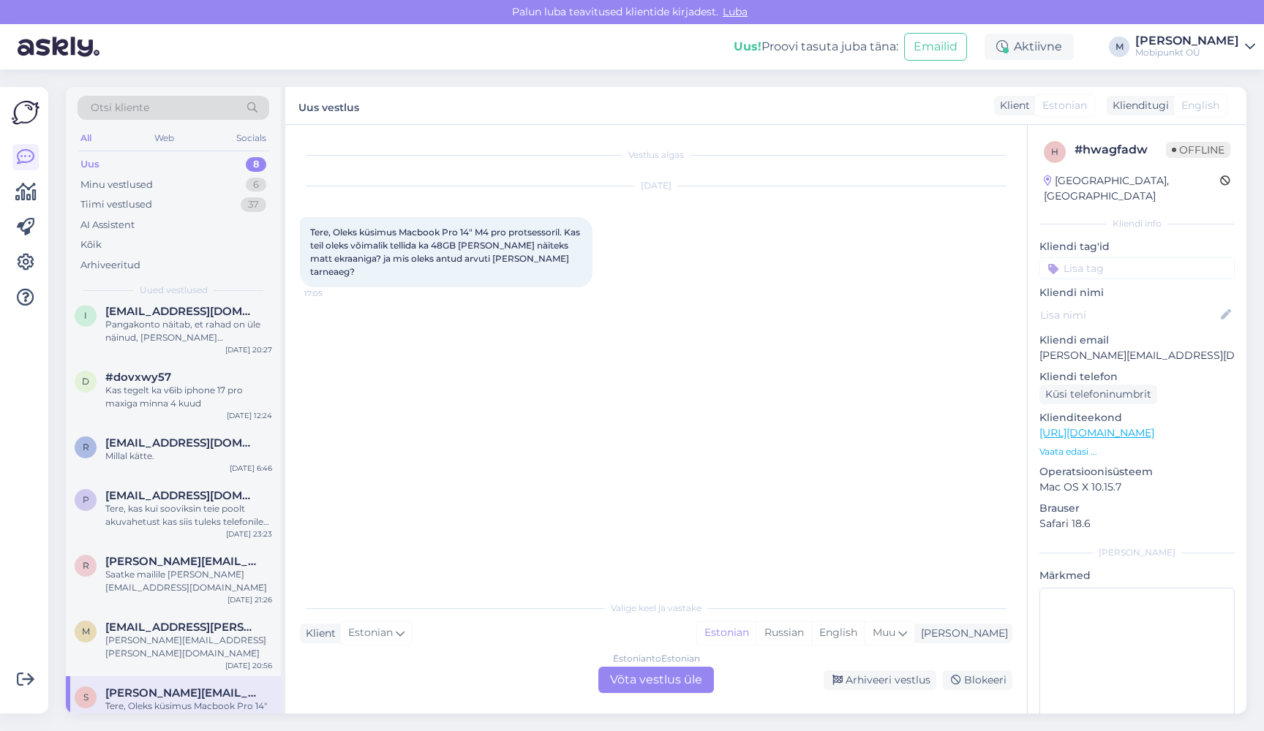
click at [641, 685] on div "Estonian to Estonian Võta vestlus üle" at bounding box center [656, 680] width 116 height 26
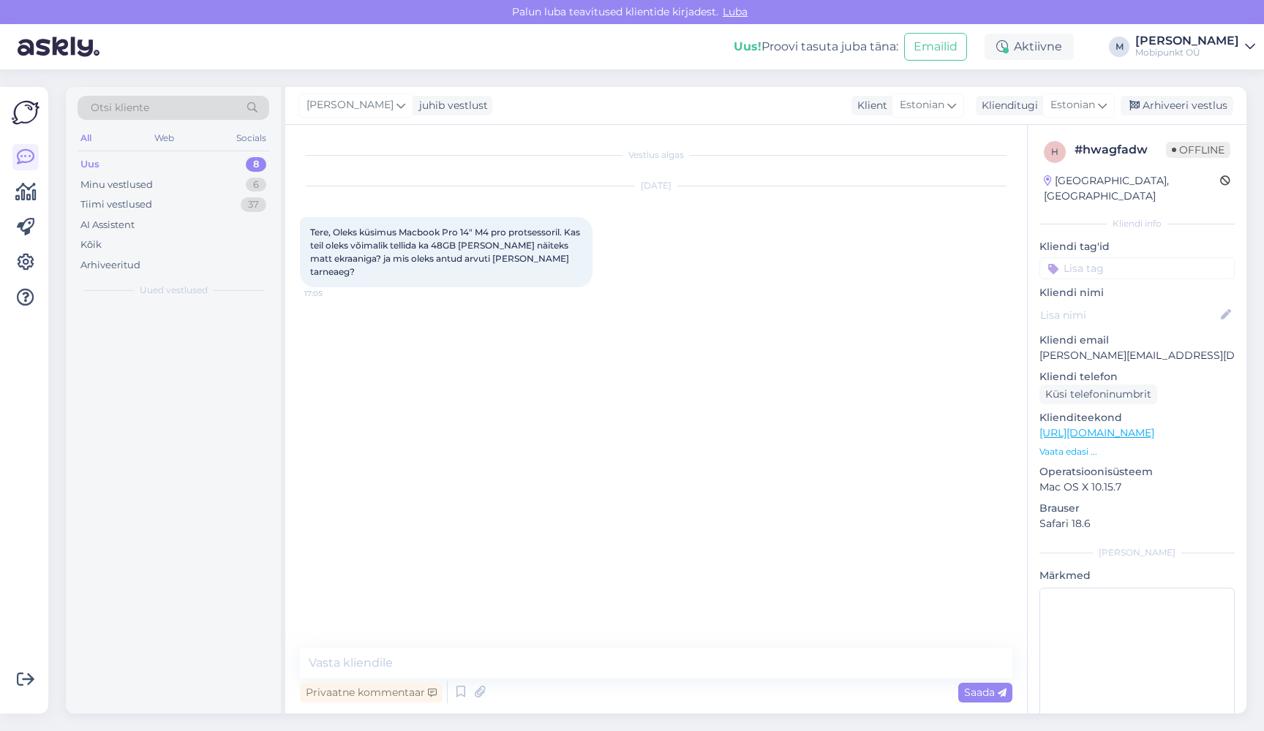
scroll to position [0, 0]
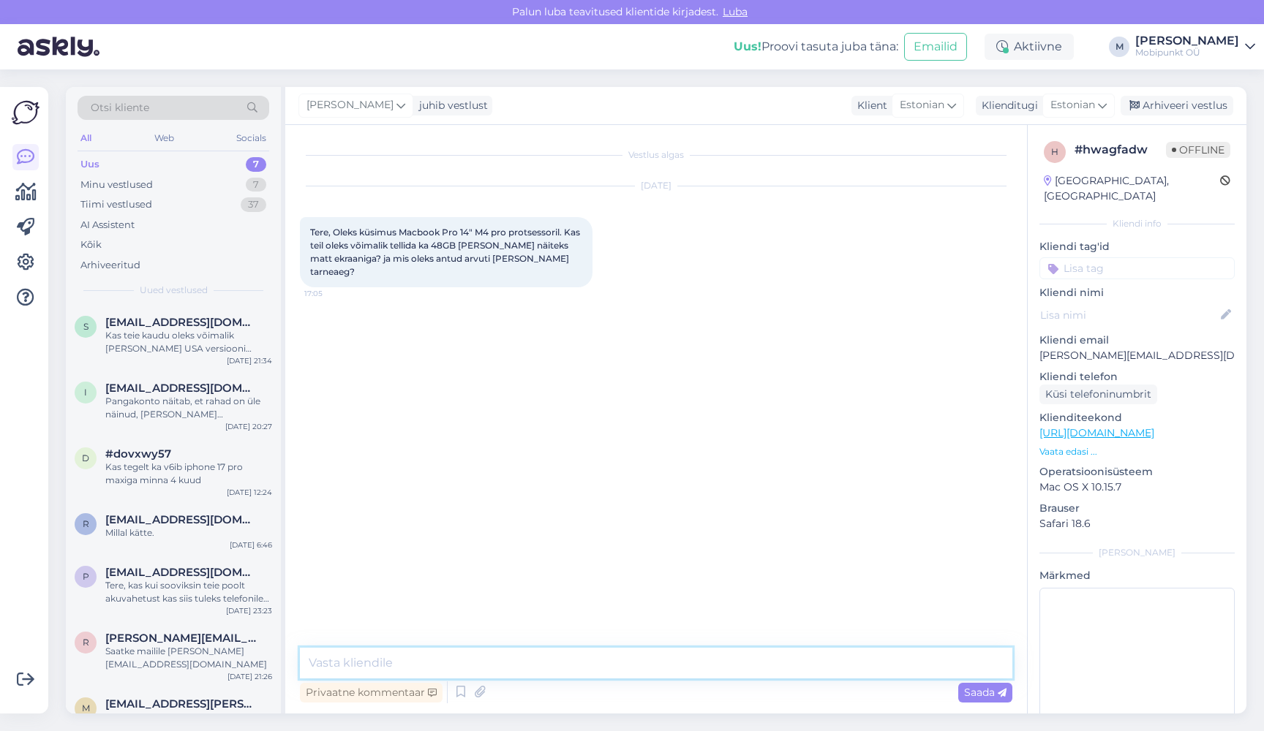
click at [595, 669] on textarea at bounding box center [656, 663] width 712 height 31
type textarea "Tere!"
type textarea "Tellida on võimalik, aga mis mälumahuga arvutit soovite?"
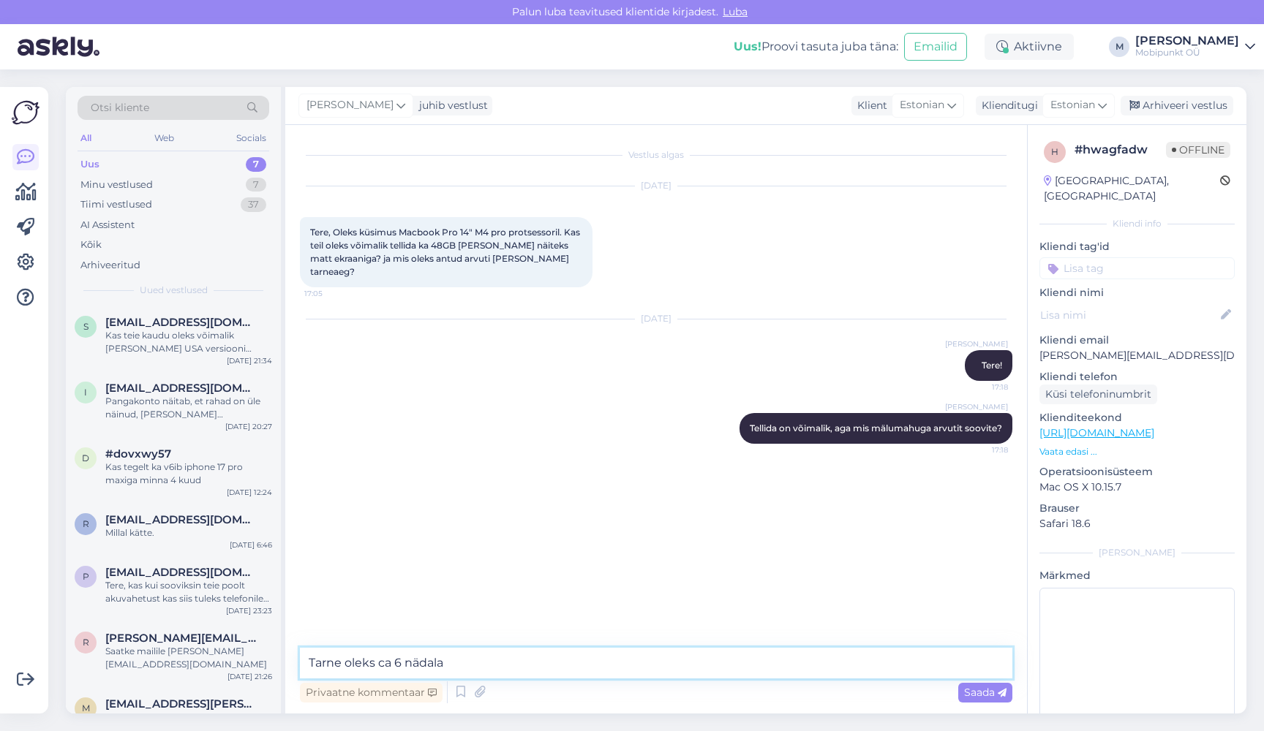
type textarea "Tarne oleks ca 6 nädalat"
type textarea "e"
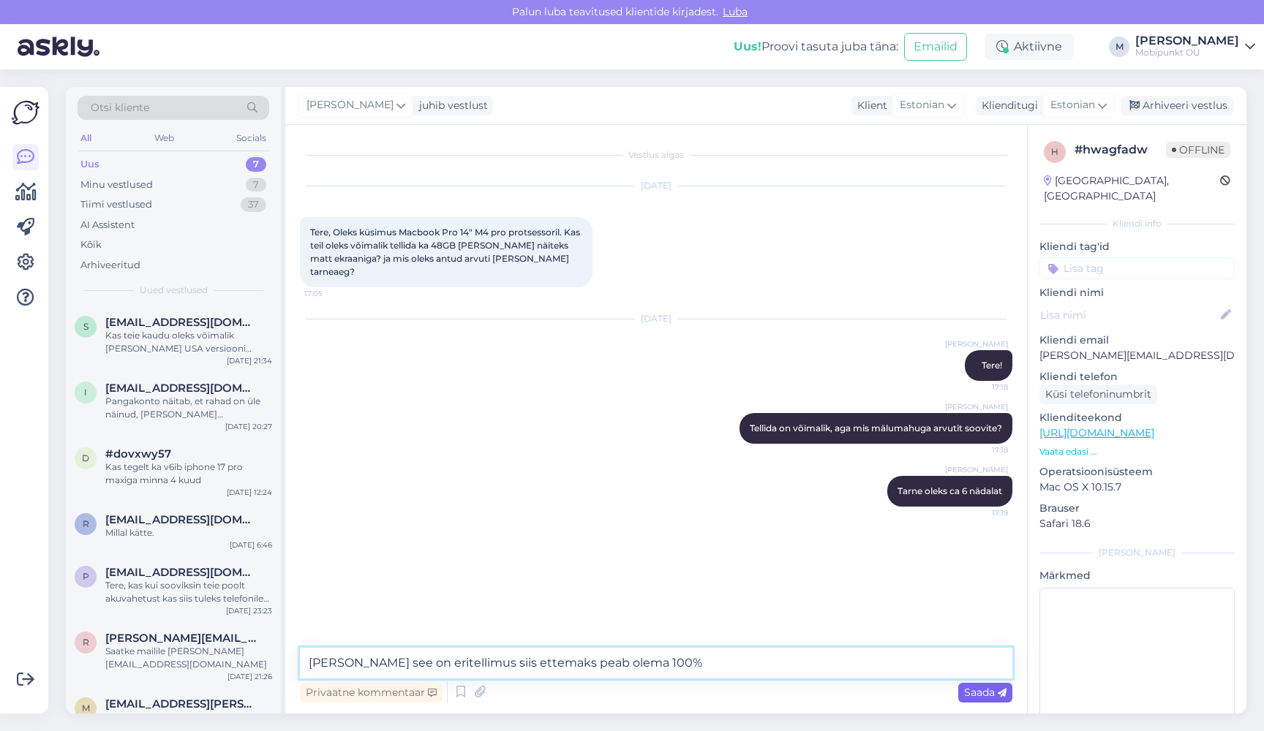
type textarea "[PERSON_NAME] see on eritellimus siis ettemaks peab olema 100%"
click at [982, 692] on span "Saada" at bounding box center [985, 692] width 42 height 13
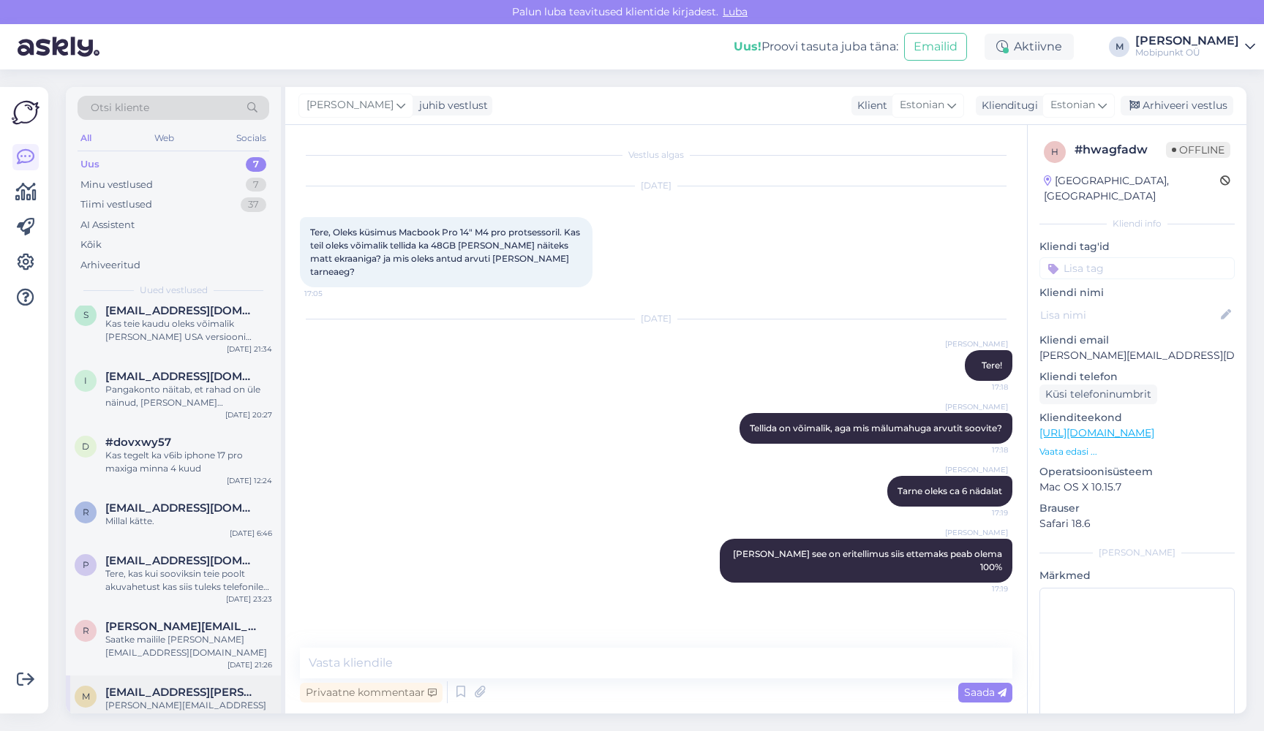
scroll to position [11, 0]
click at [132, 700] on div "[PERSON_NAME][EMAIL_ADDRESS][PERSON_NAME][DOMAIN_NAME]" at bounding box center [188, 713] width 167 height 26
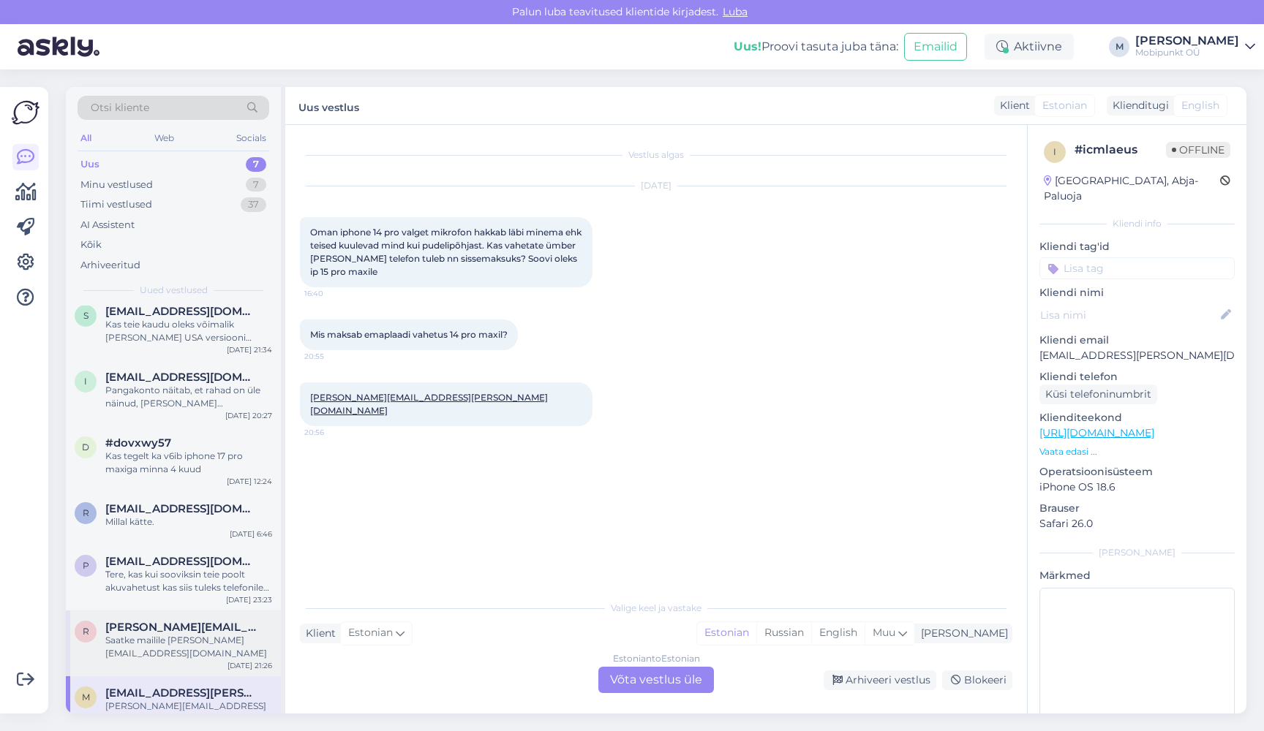
click at [178, 628] on span "[PERSON_NAME][EMAIL_ADDRESS][DOMAIN_NAME]" at bounding box center [181, 627] width 152 height 13
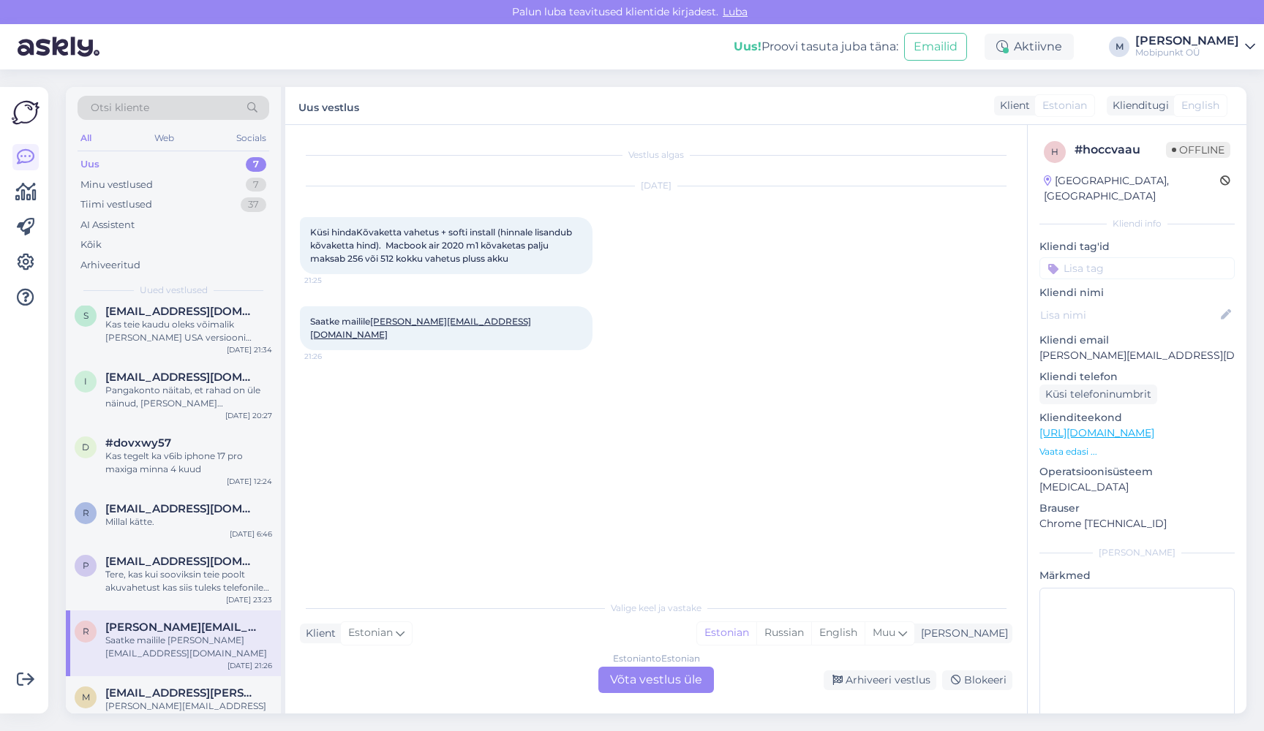
click at [427, 321] on link "[PERSON_NAME][EMAIL_ADDRESS][DOMAIN_NAME]" at bounding box center [420, 328] width 221 height 24
click at [154, 687] on span "[EMAIL_ADDRESS][PERSON_NAME][DOMAIN_NAME]" at bounding box center [181, 693] width 152 height 13
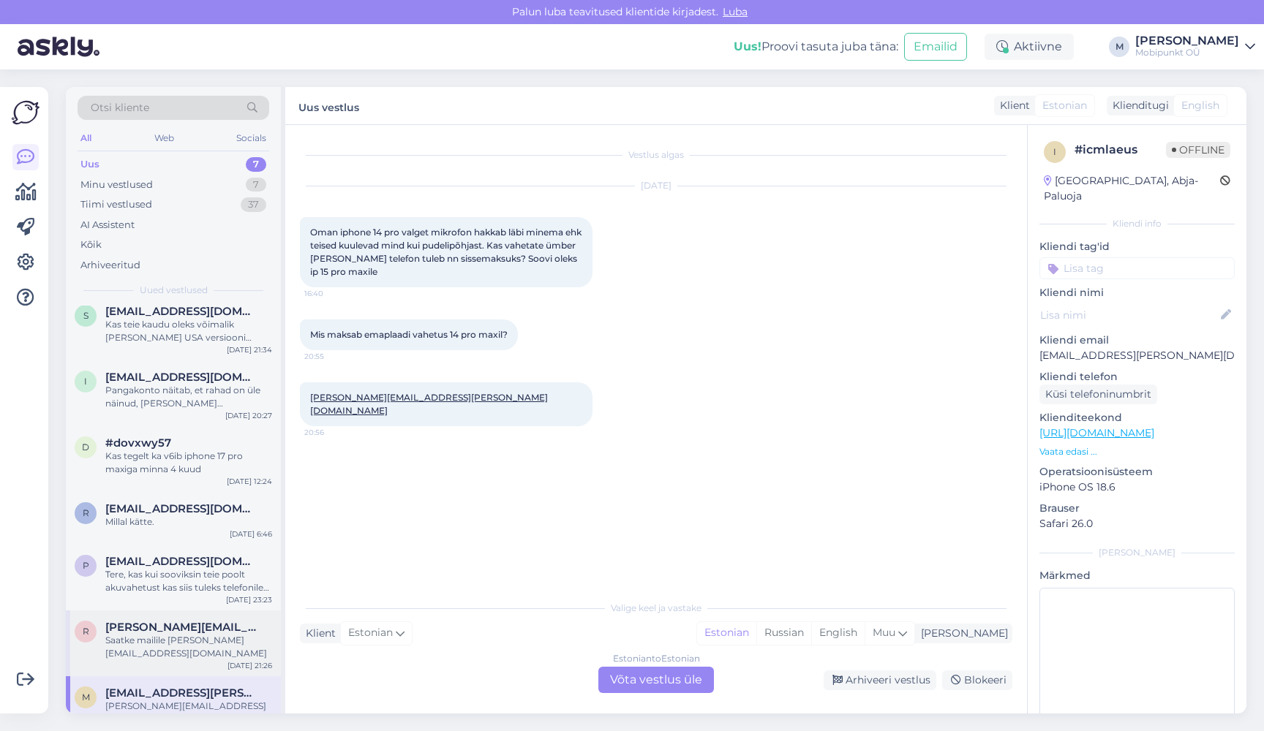
click at [154, 627] on span "[PERSON_NAME][EMAIL_ADDRESS][DOMAIN_NAME]" at bounding box center [181, 627] width 152 height 13
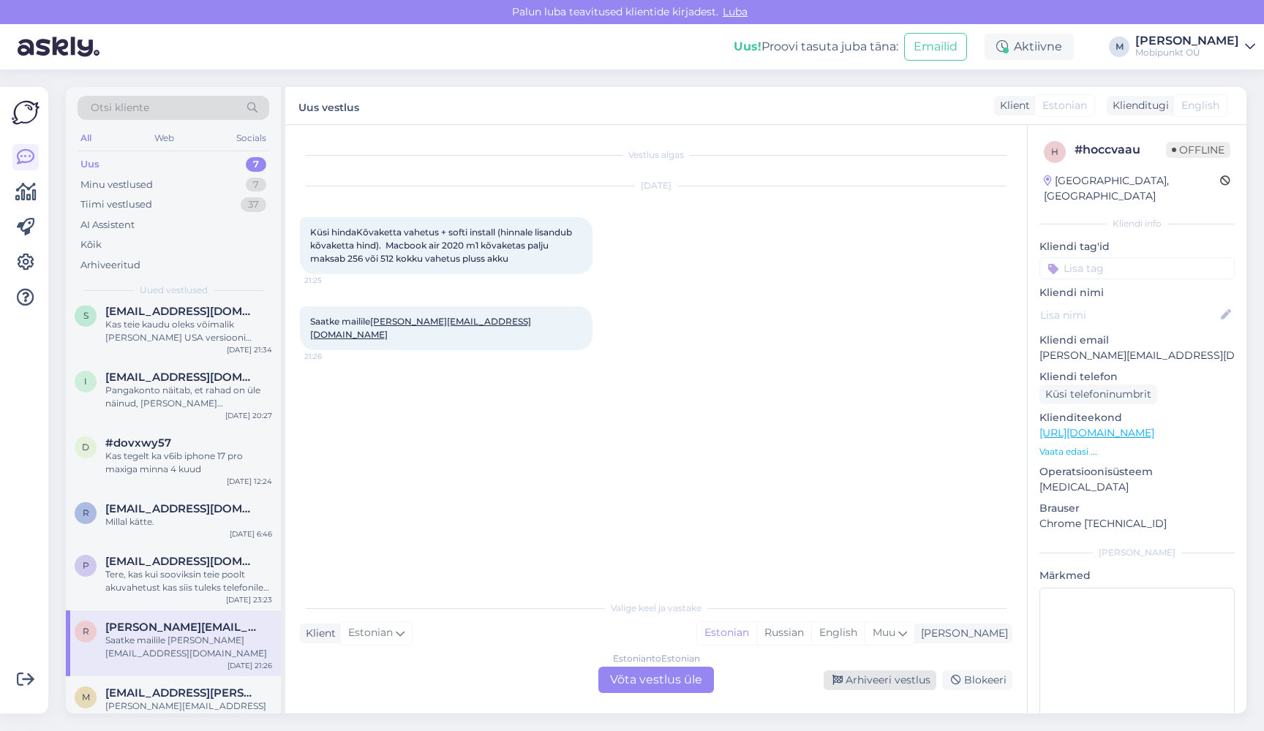
click at [907, 685] on div "Arhiveeri vestlus" at bounding box center [880, 681] width 113 height 20
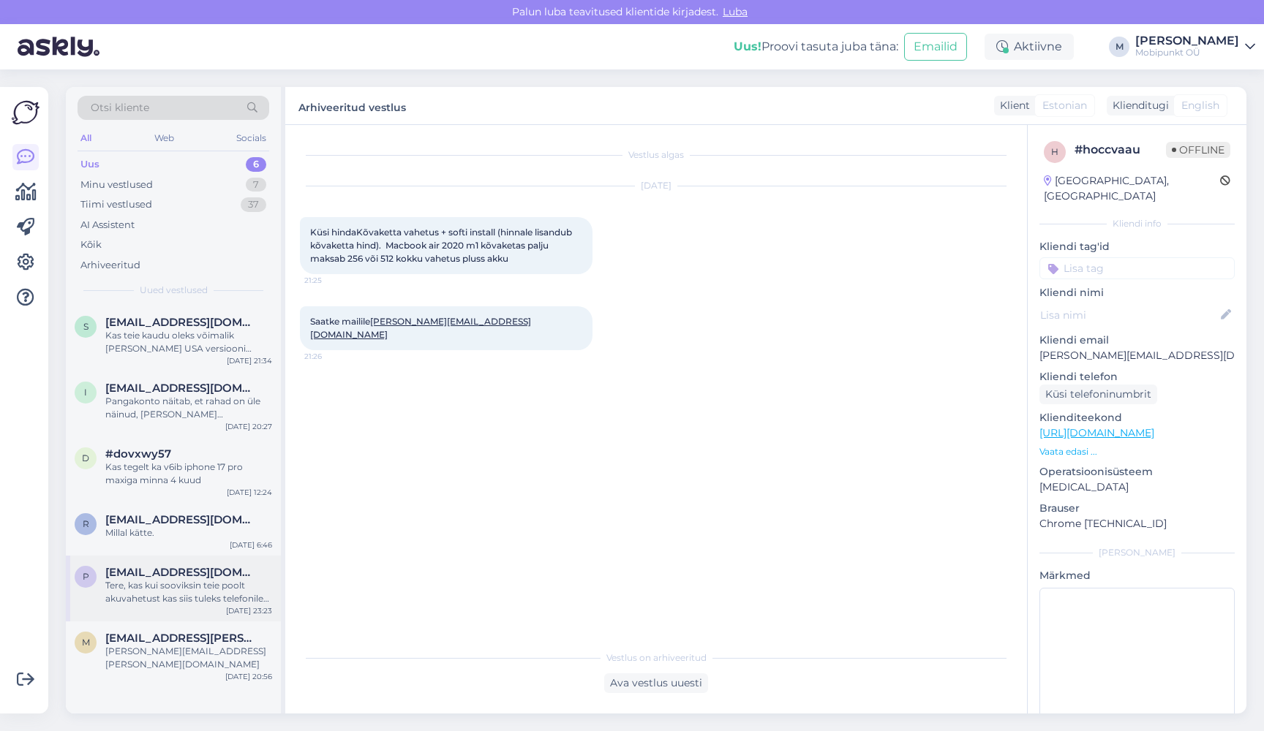
click at [178, 593] on div "Tere, kas kui sooviksin teie poolt akuvahetust kas siis tuleks telefonile origi…" at bounding box center [188, 592] width 167 height 26
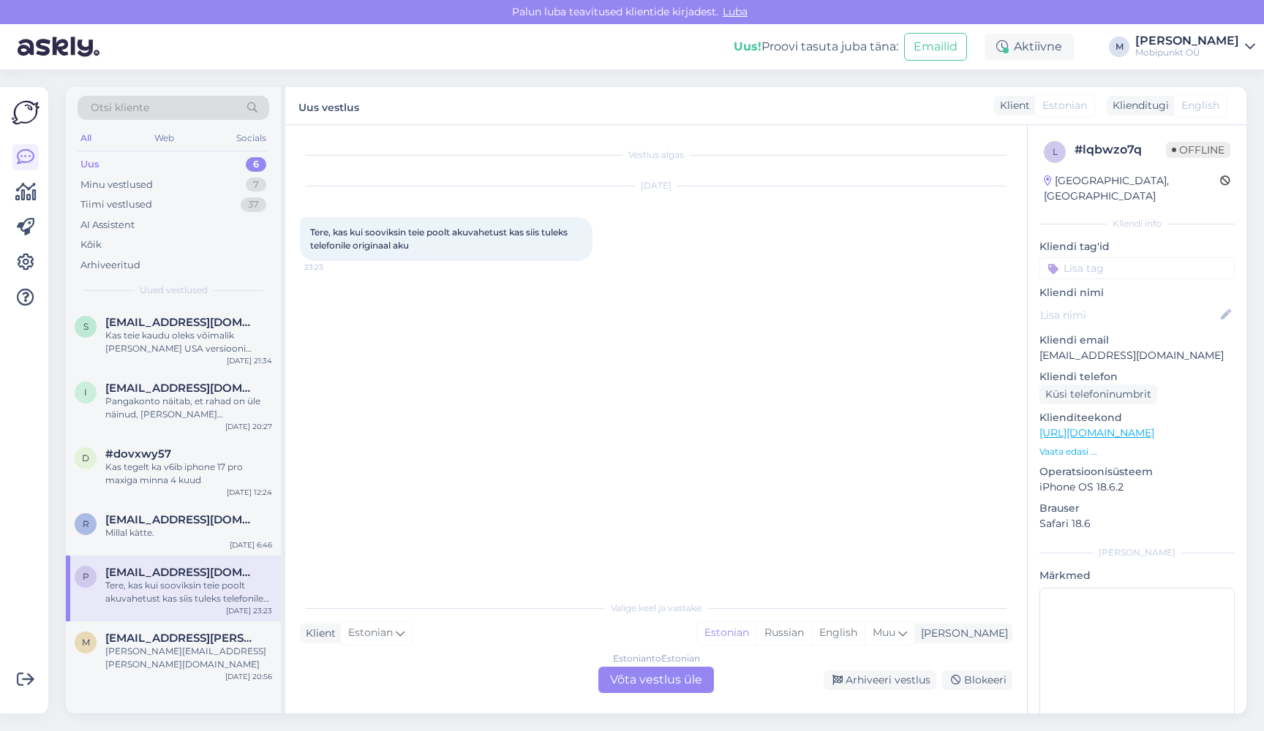
click at [634, 680] on div "Estonian to Estonian Võta vestlus üle" at bounding box center [656, 680] width 116 height 26
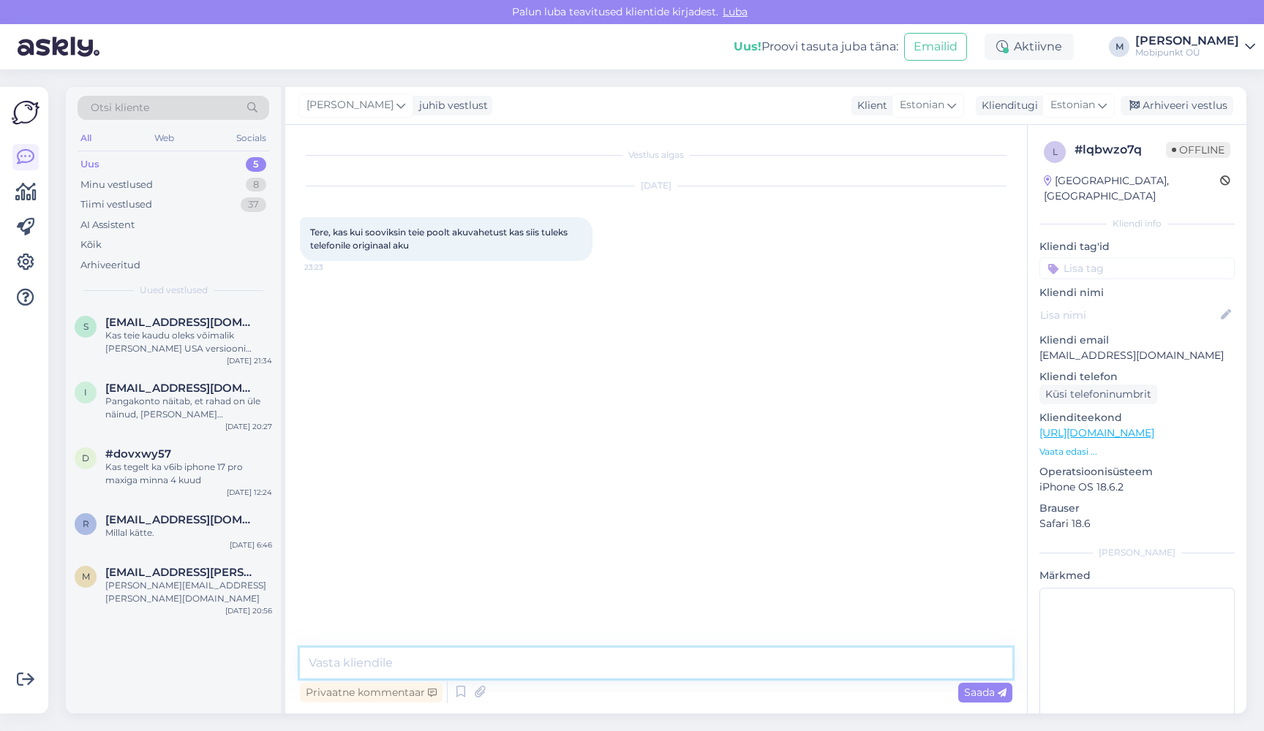
click at [561, 660] on textarea at bounding box center [656, 663] width 712 height 31
type textarea "Tere"
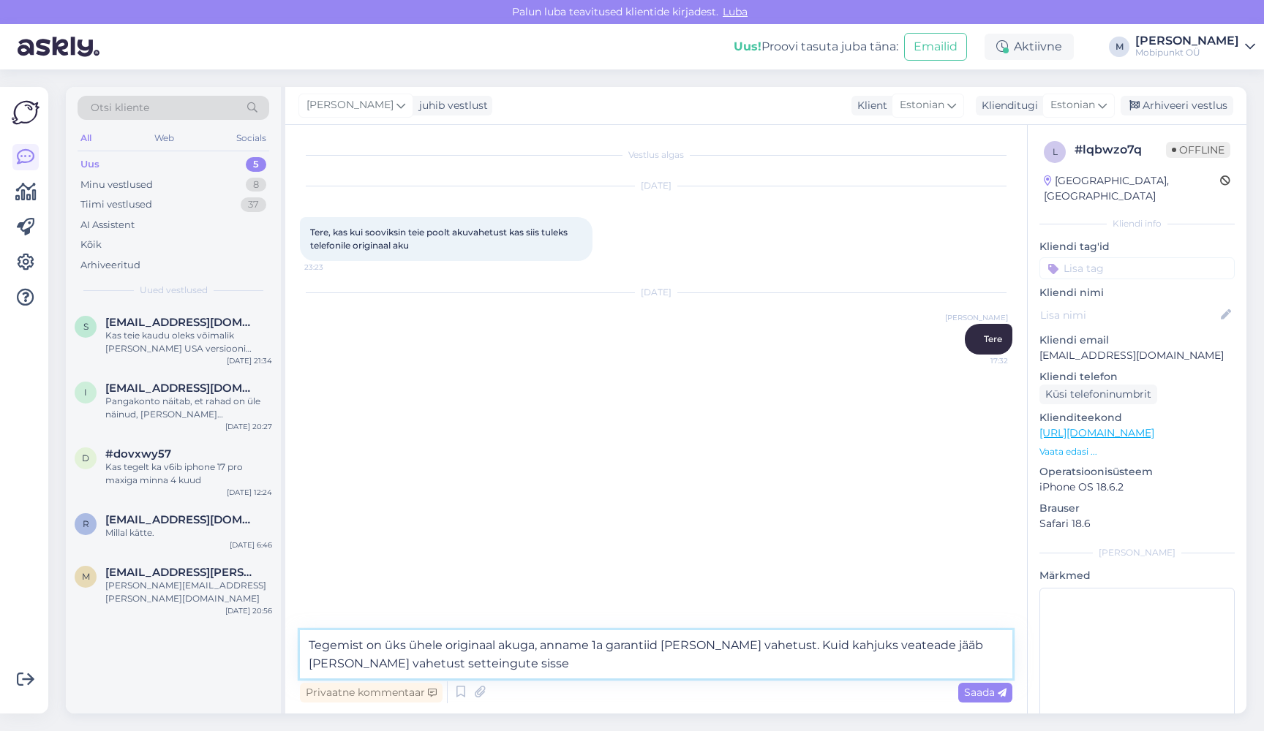
type textarea "Tegemist on üks ühele originaal akuga, anname 1a garantiid [PERSON_NAME] vahetu…"
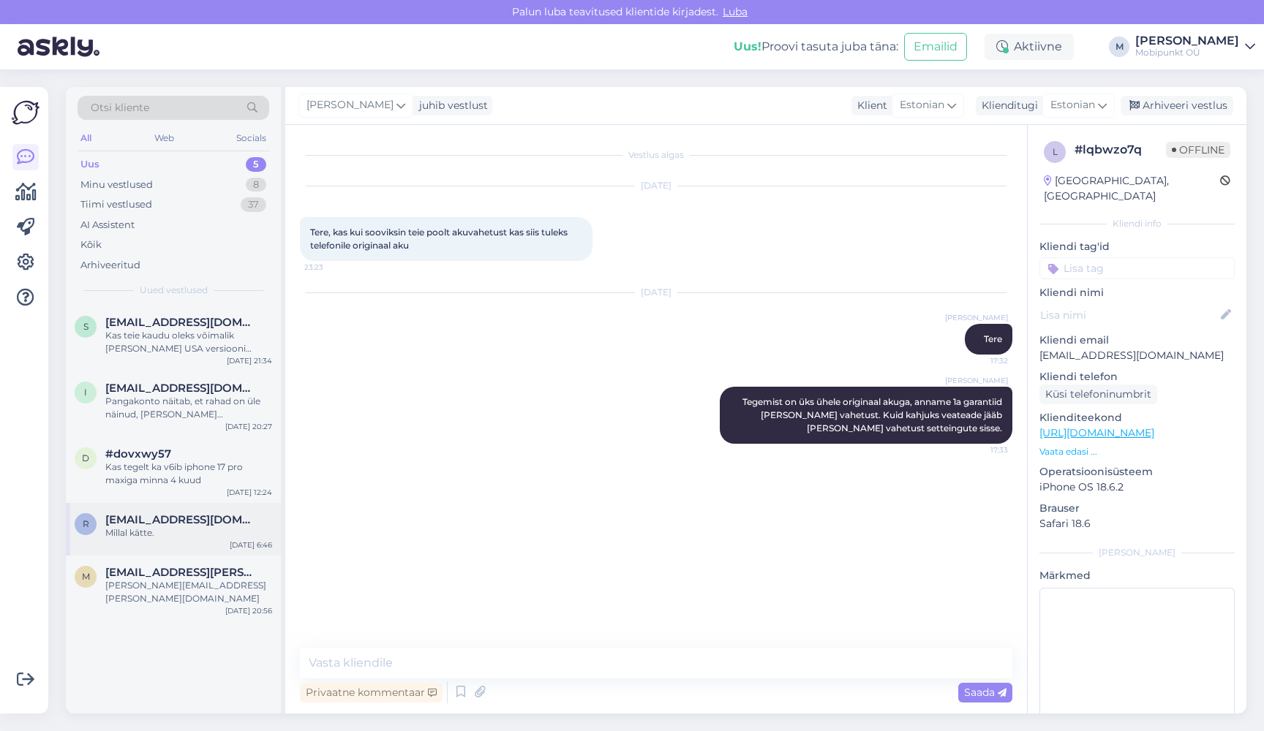
click at [143, 509] on div "R [EMAIL_ADDRESS][DOMAIN_NAME] Millal kätte. [DATE] 6:46" at bounding box center [173, 529] width 215 height 53
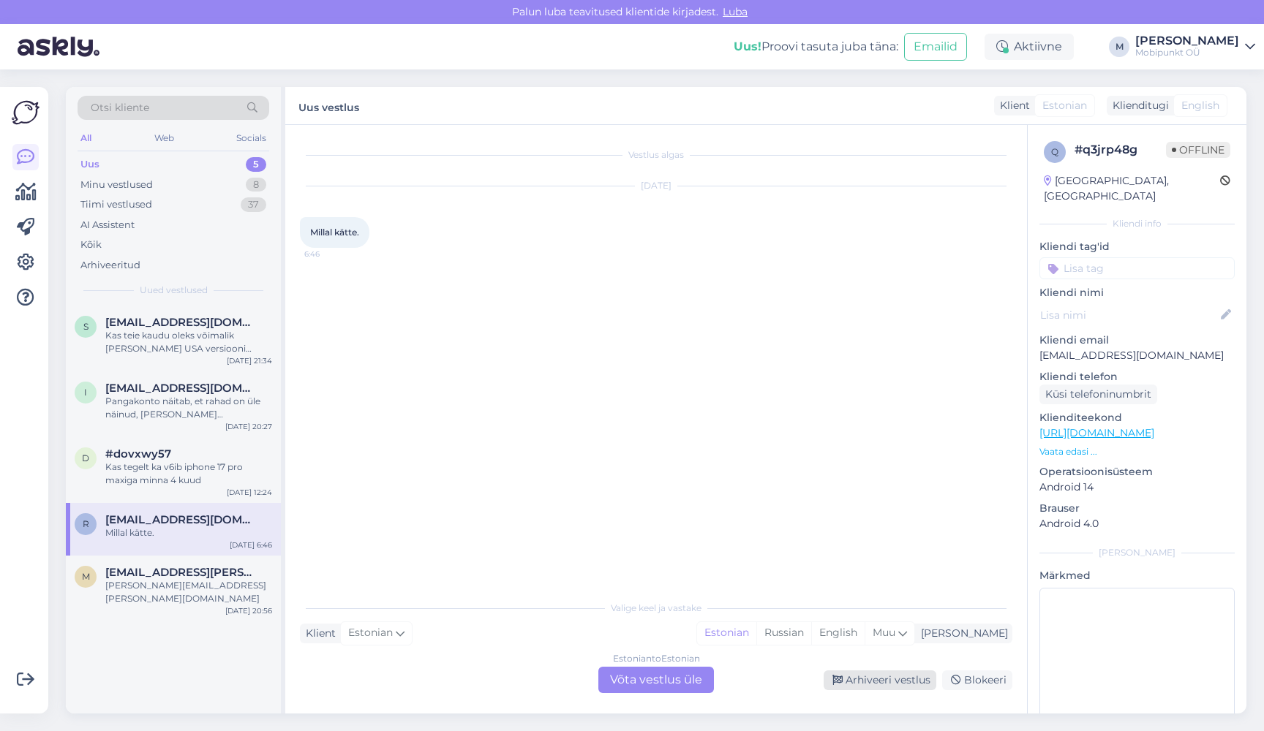
click at [887, 679] on div "Arhiveeri vestlus" at bounding box center [880, 681] width 113 height 20
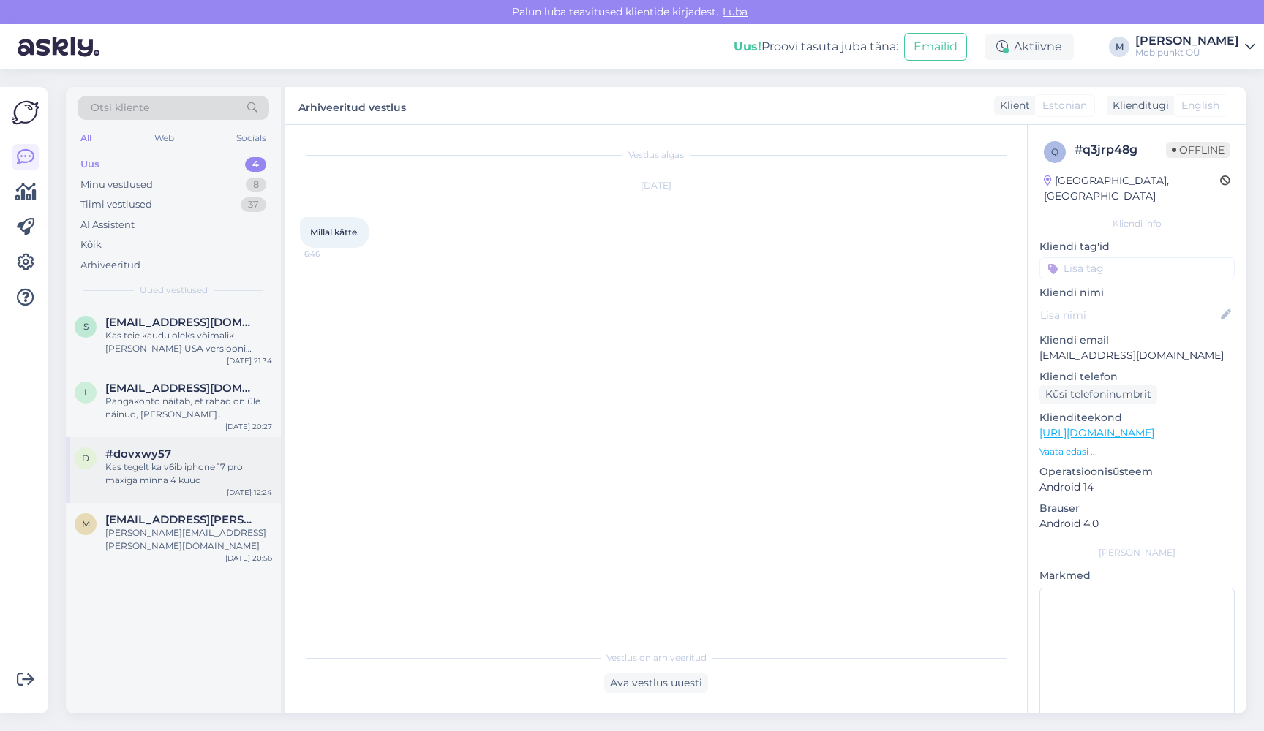
click at [159, 470] on div "Kas tegelt ka v6ib iphone 17 pro maxiga minna 4 kuud" at bounding box center [188, 474] width 167 height 26
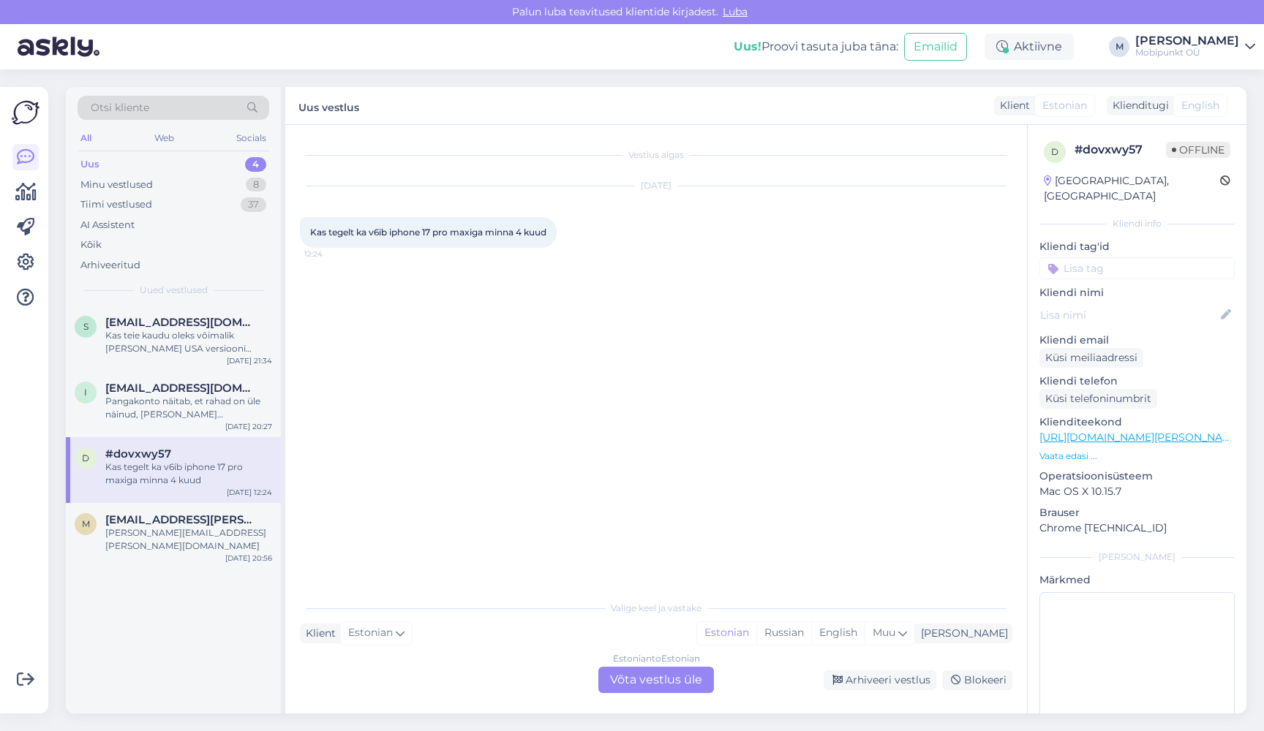
click at [663, 673] on div "Estonian to Estonian Võta vestlus üle" at bounding box center [656, 680] width 116 height 26
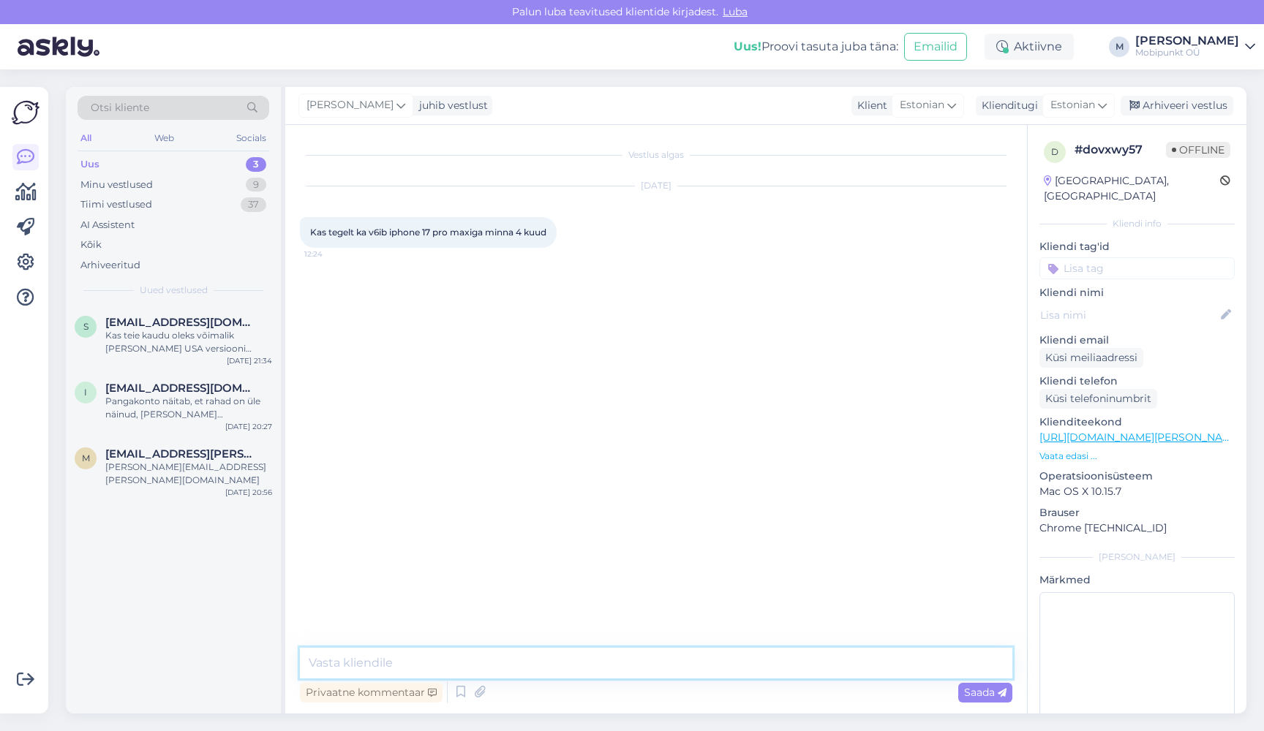
click at [598, 659] on textarea at bounding box center [656, 663] width 712 height 31
type textarea "S"
click at [307, 660] on textarea "Siis kui esimesed telefonid hakkavad" at bounding box center [656, 663] width 712 height 31
click at [605, 659] on textarea "Tere! Siis kui esimesed telefonid hakkavad" at bounding box center [656, 663] width 712 height 31
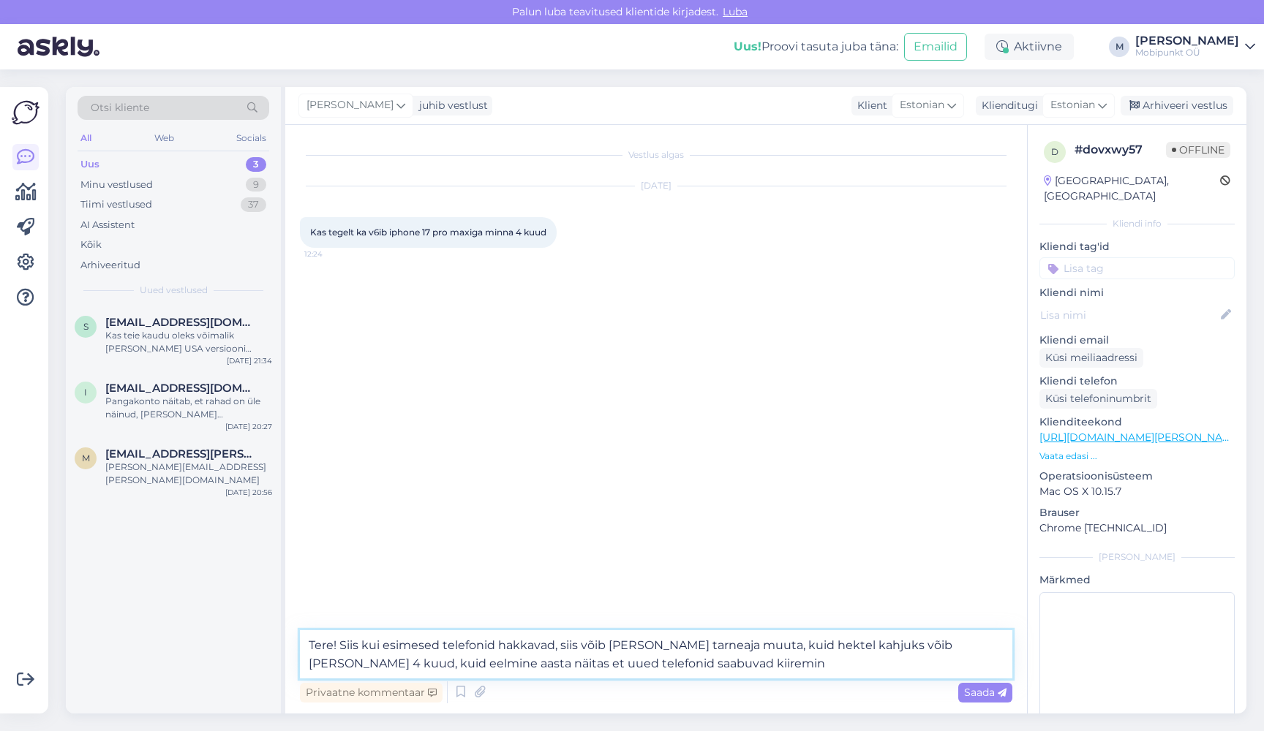
type textarea "Tere! Siis kui esimesed telefonid hakkavad, siis võib [PERSON_NAME] tarneaja mu…"
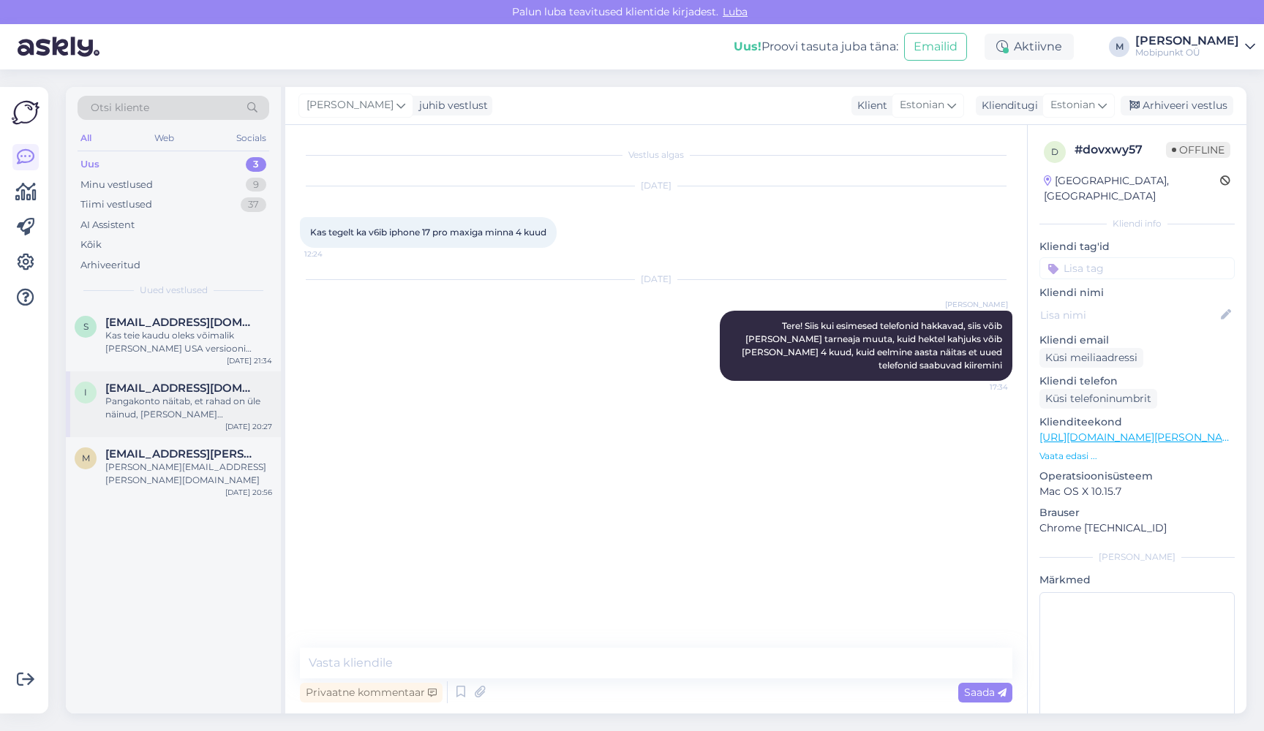
click at [214, 387] on span "[EMAIL_ADDRESS][DOMAIN_NAME]" at bounding box center [181, 388] width 152 height 13
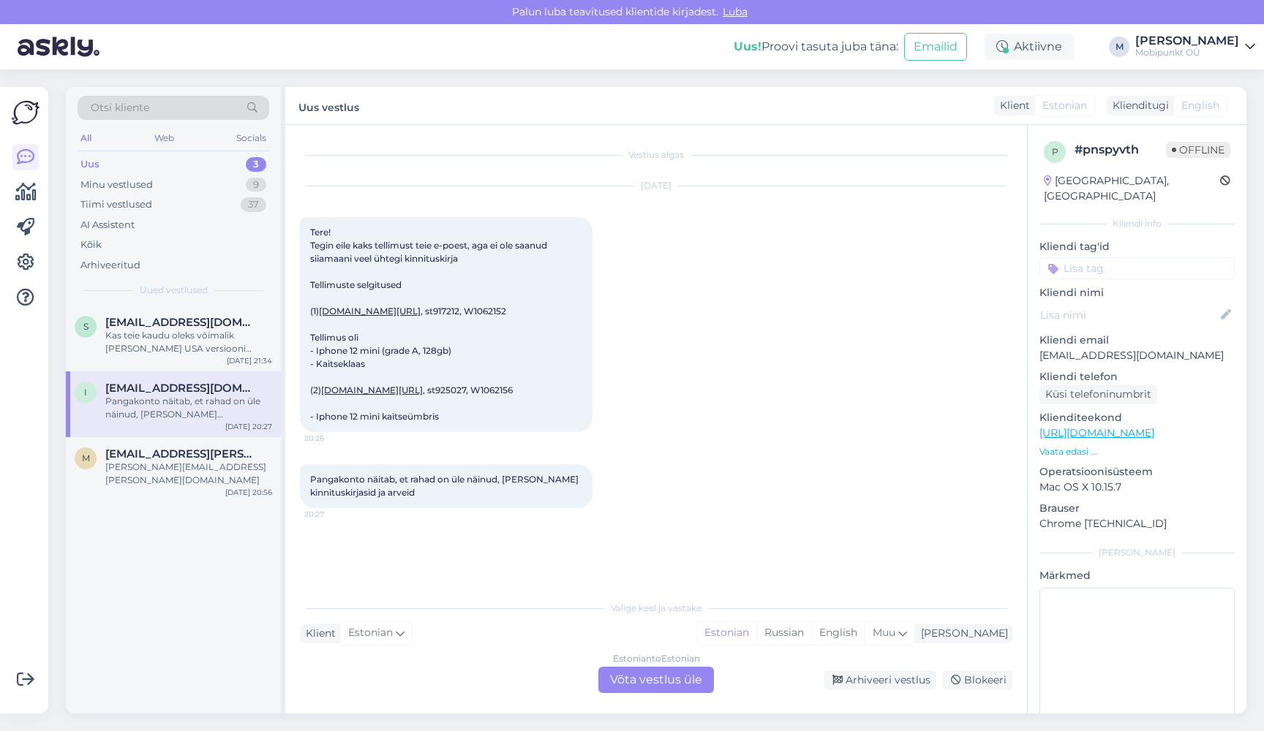
click at [667, 677] on div "Estonian to Estonian Võta vestlus üle" at bounding box center [656, 680] width 116 height 26
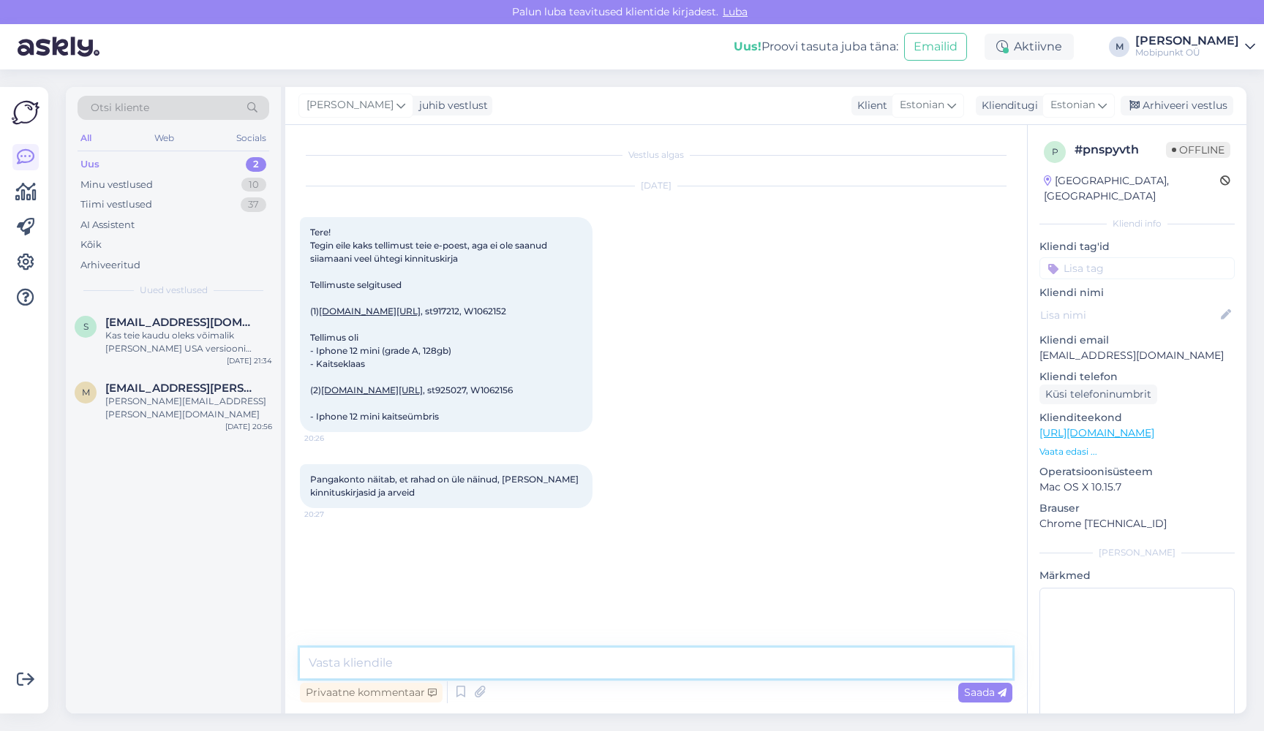
click at [601, 661] on textarea at bounding box center [656, 663] width 712 height 31
type textarea "Tere"
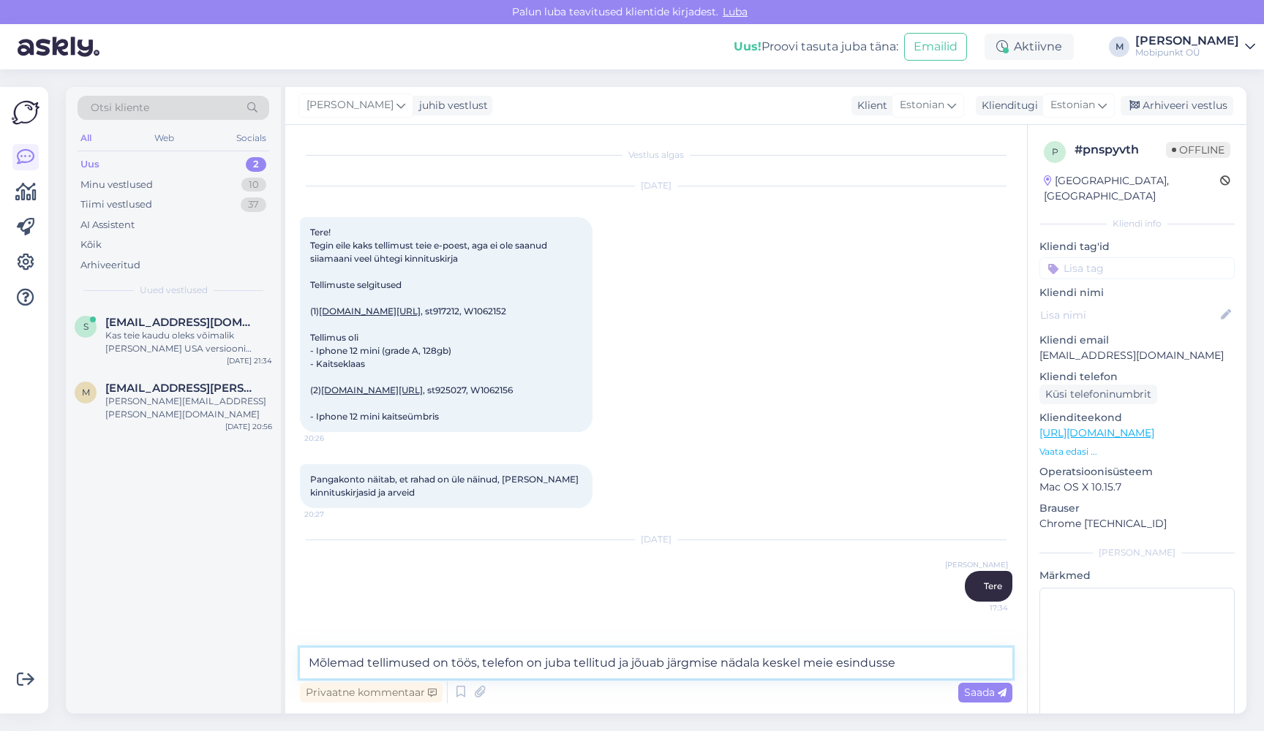
type textarea "Mõlemad tellimused on töös, telefon on juba tellitud ja jõuab järgmise nädala k…"
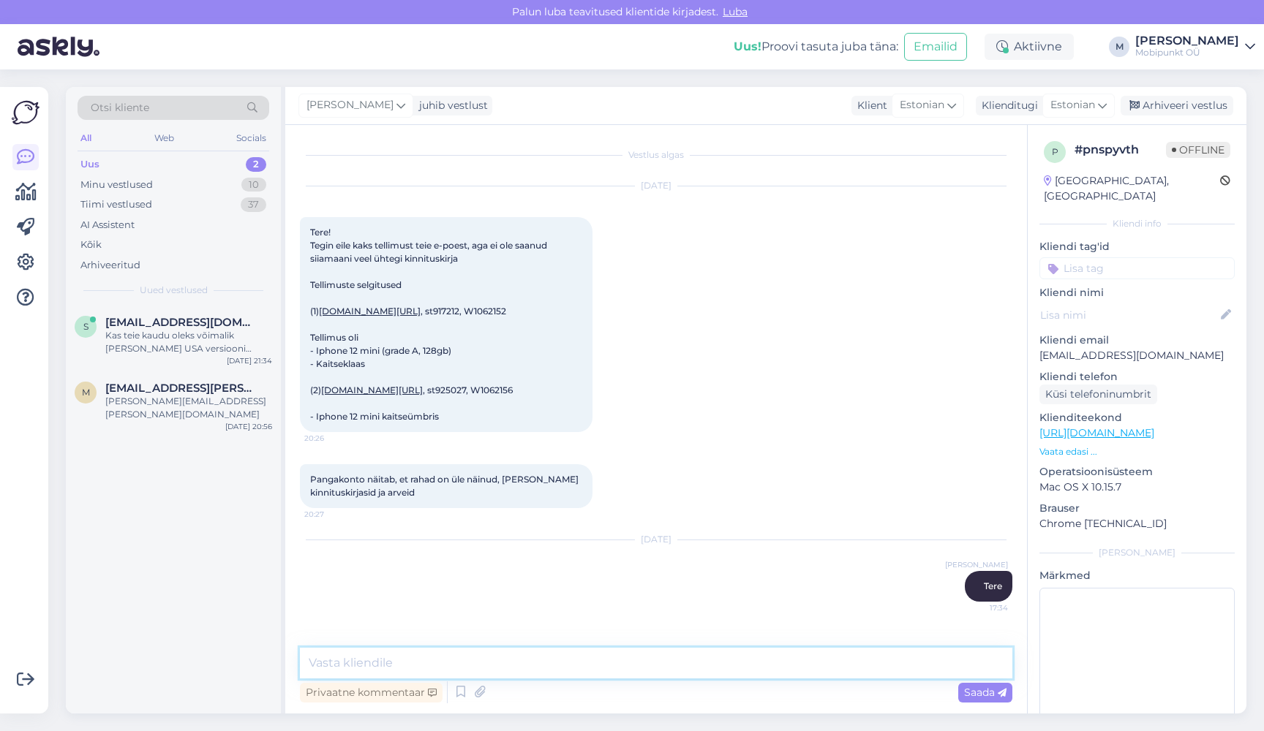
scroll to position [112, 0]
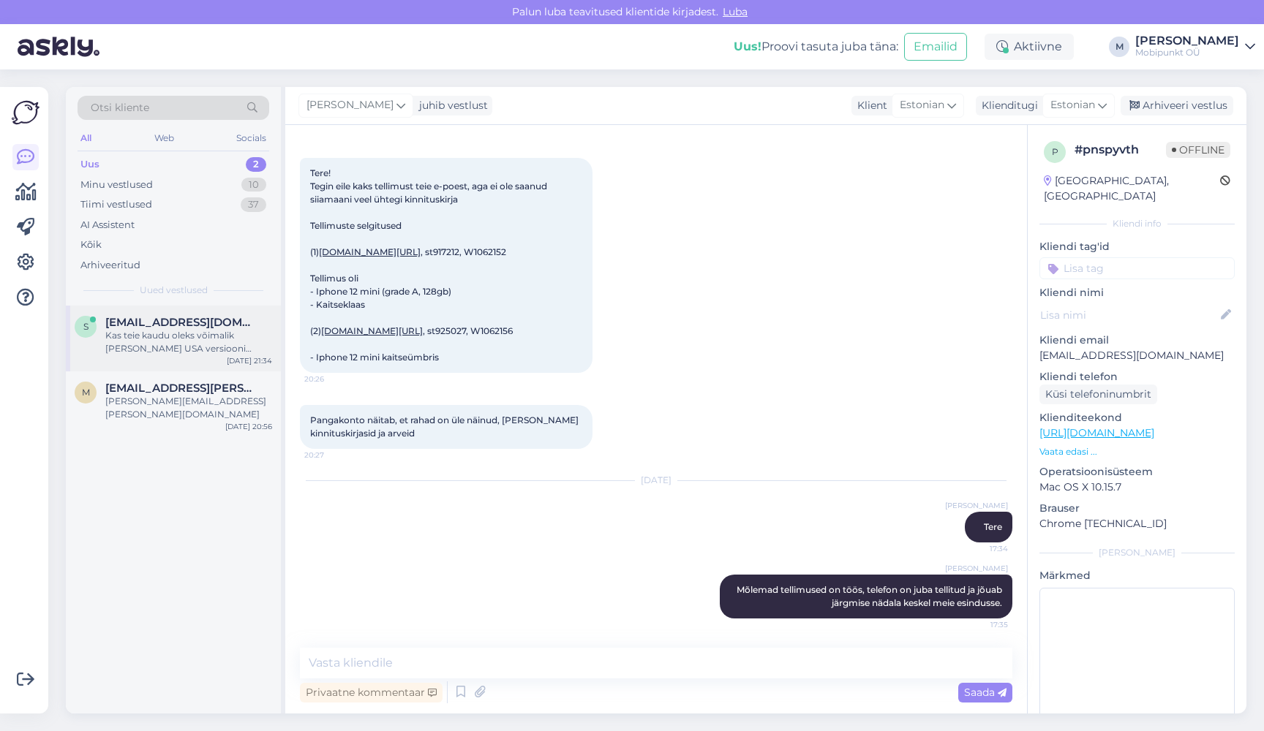
click at [176, 318] on span "[EMAIL_ADDRESS][DOMAIN_NAME]" at bounding box center [181, 322] width 152 height 13
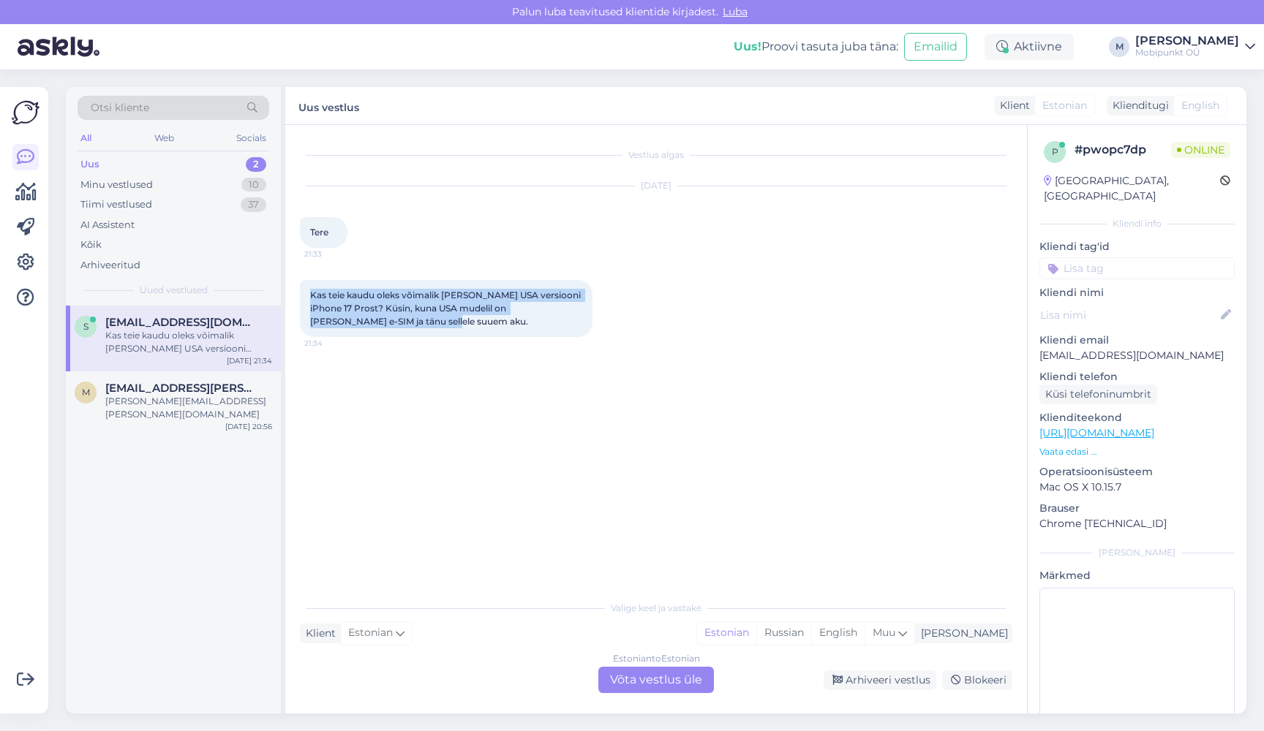
drag, startPoint x: 402, startPoint y: 325, endPoint x: 309, endPoint y: 299, distance: 97.1
click at [309, 299] on div "Kas teie kaudu oleks võimalik [PERSON_NAME] USA versiooni iPhone 17 Prost? Küsi…" at bounding box center [446, 308] width 293 height 57
copy span "Kas teie kaudu oleks võimalik [PERSON_NAME] USA versiooni iPhone 17 Prost? Küsi…"
click at [192, 189] on div "Minu vestlused 10" at bounding box center [174, 185] width 192 height 20
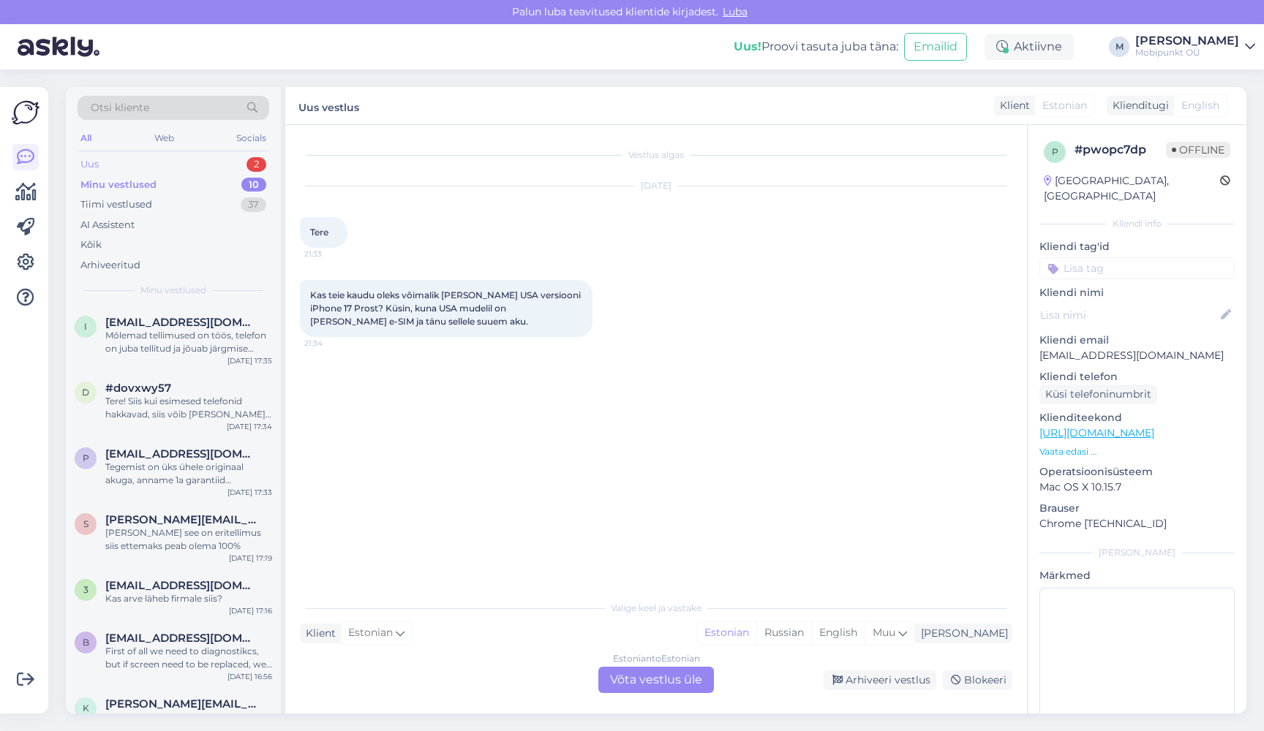
click at [105, 162] on div "Uus 2" at bounding box center [174, 164] width 192 height 20
